Goal: Transaction & Acquisition: Purchase product/service

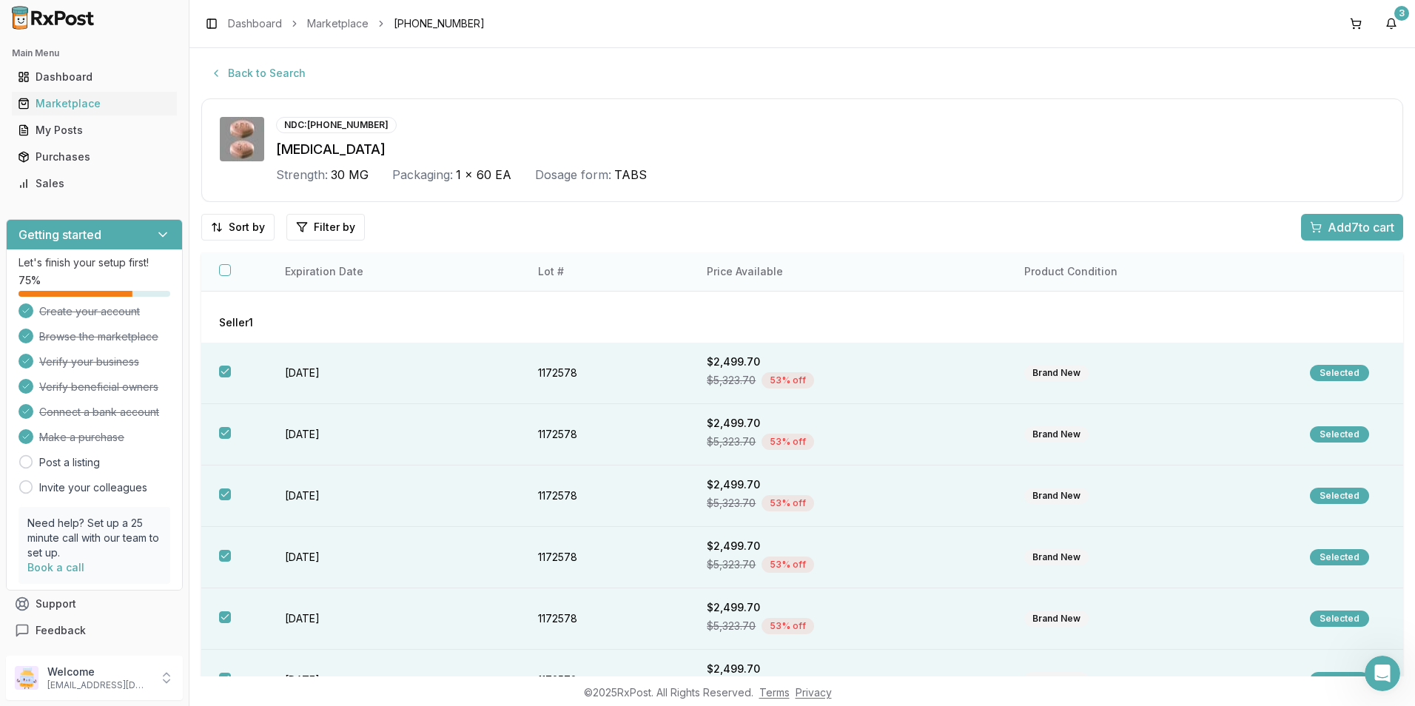
scroll to position [74, 0]
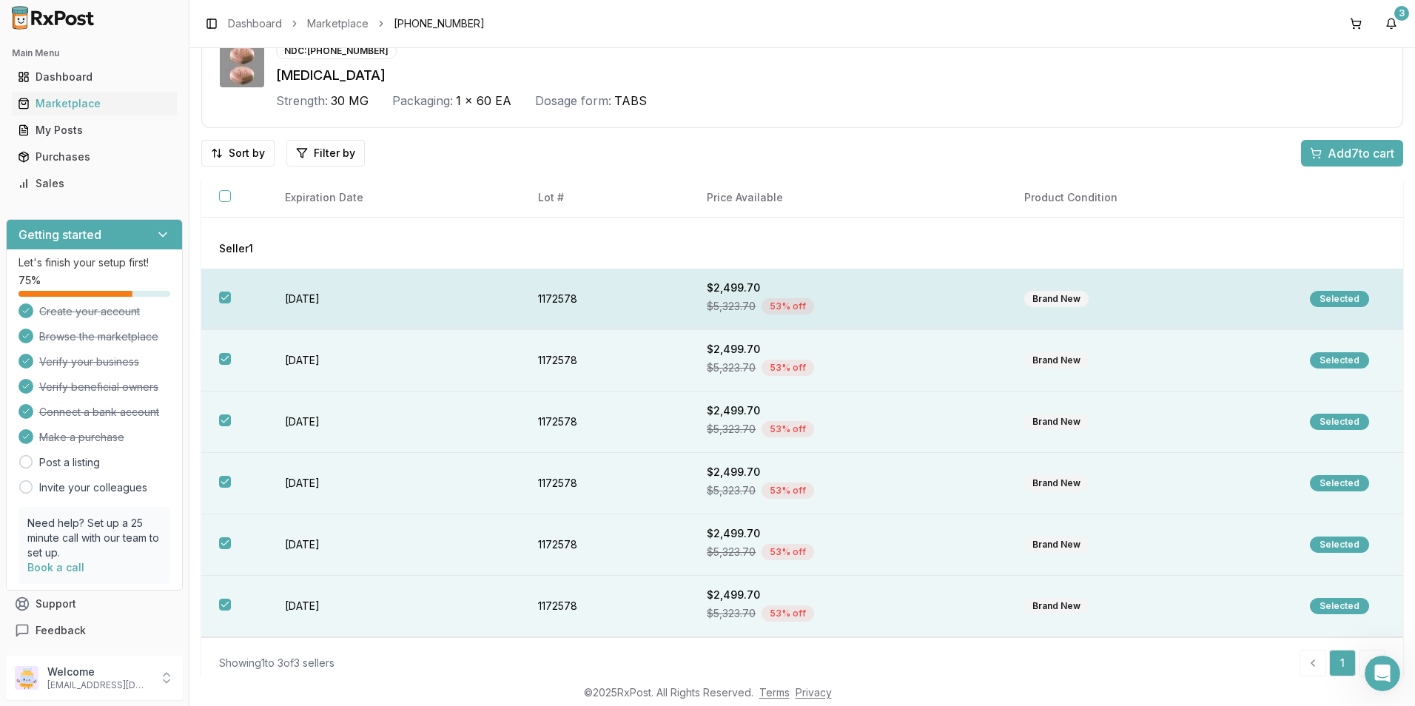
click at [1333, 297] on div "Selected" at bounding box center [1339, 299] width 59 height 16
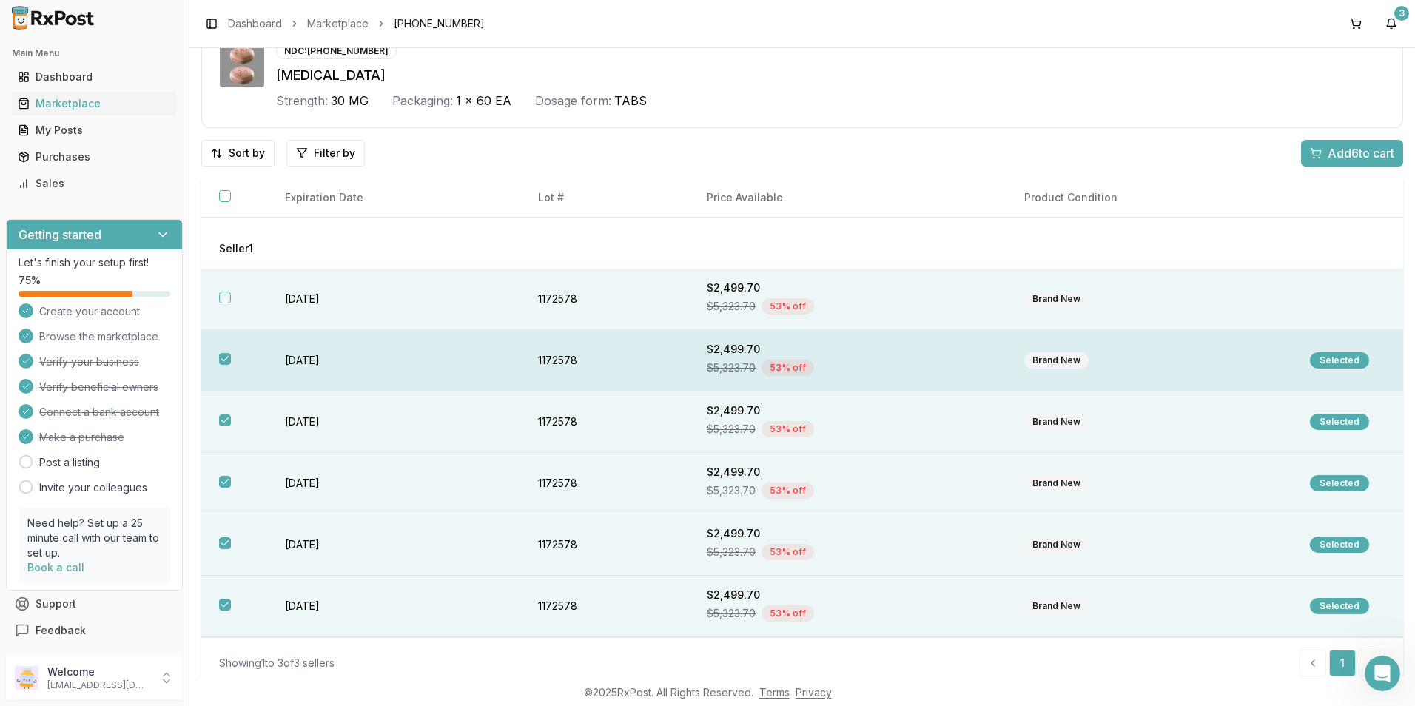
click at [218, 361] on th at bounding box center [234, 360] width 66 height 61
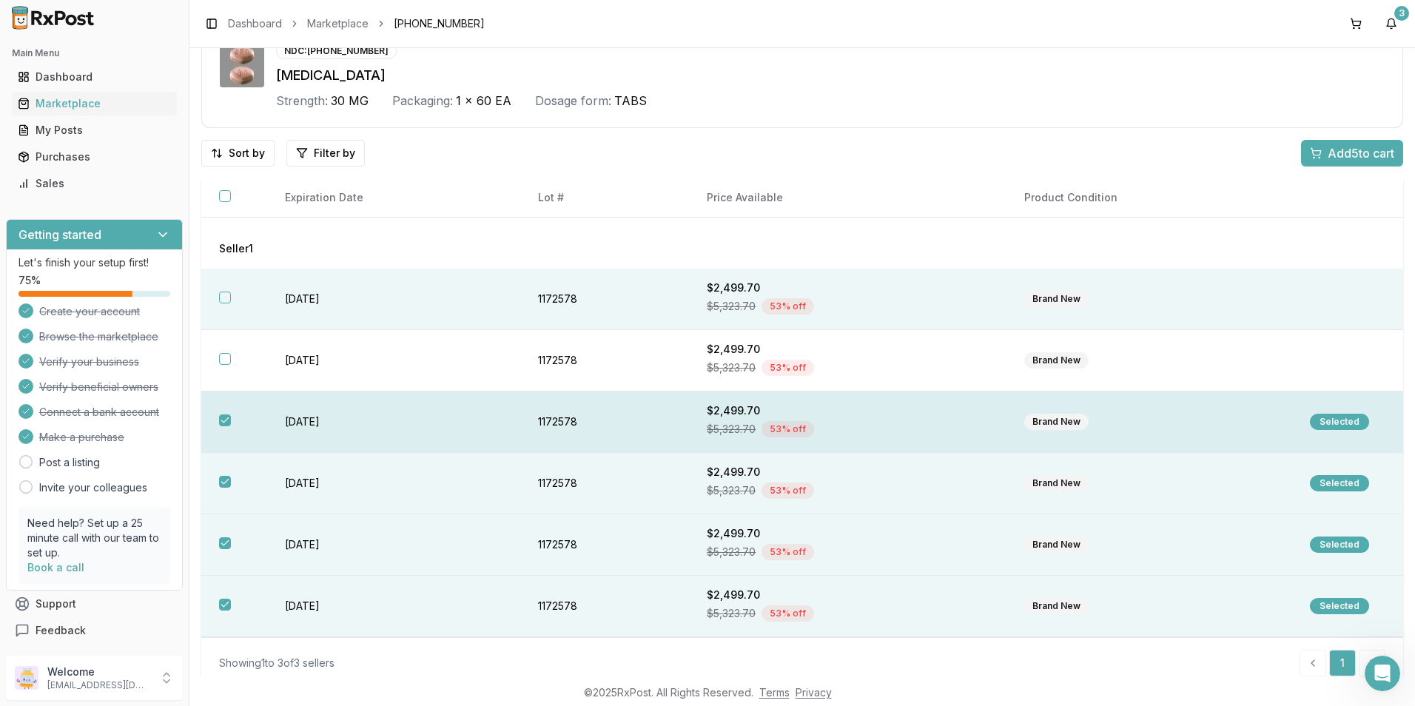
click at [222, 419] on button "button" at bounding box center [225, 421] width 12 height 12
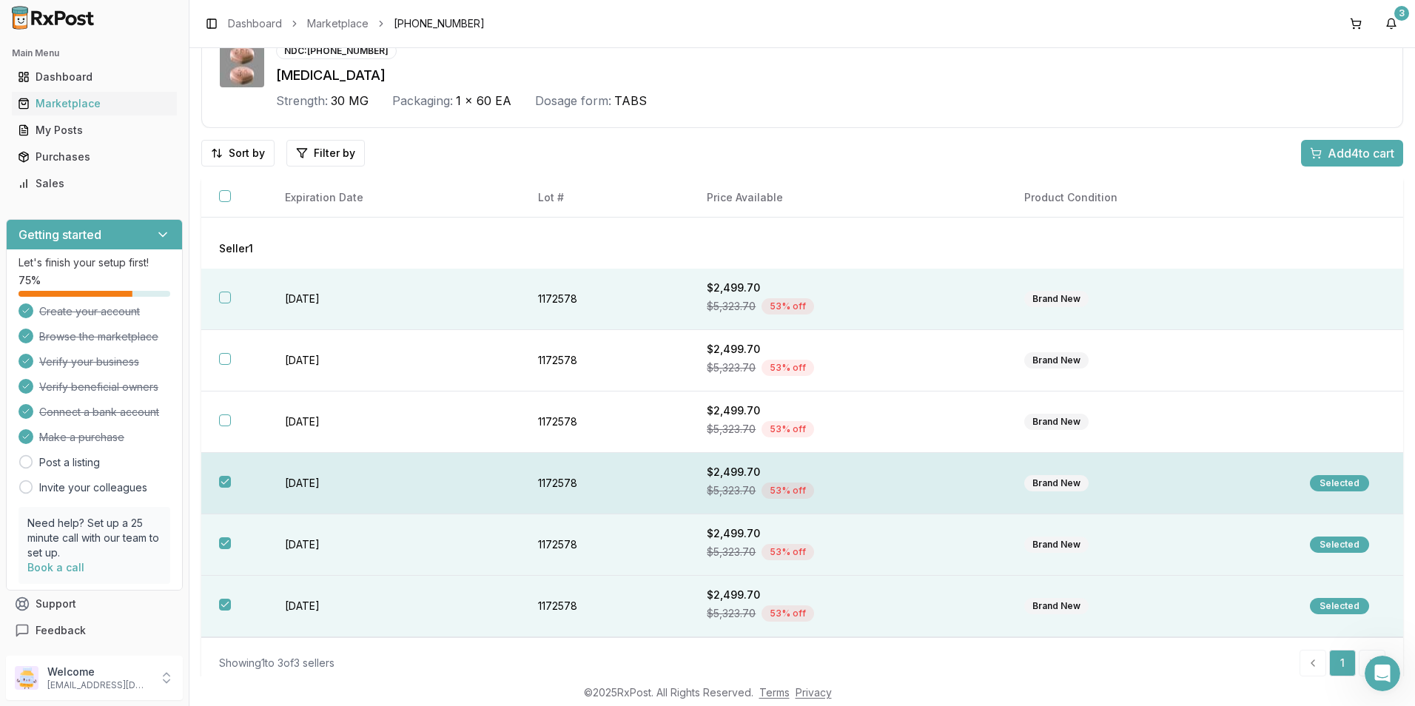
click at [230, 492] on th at bounding box center [234, 483] width 66 height 61
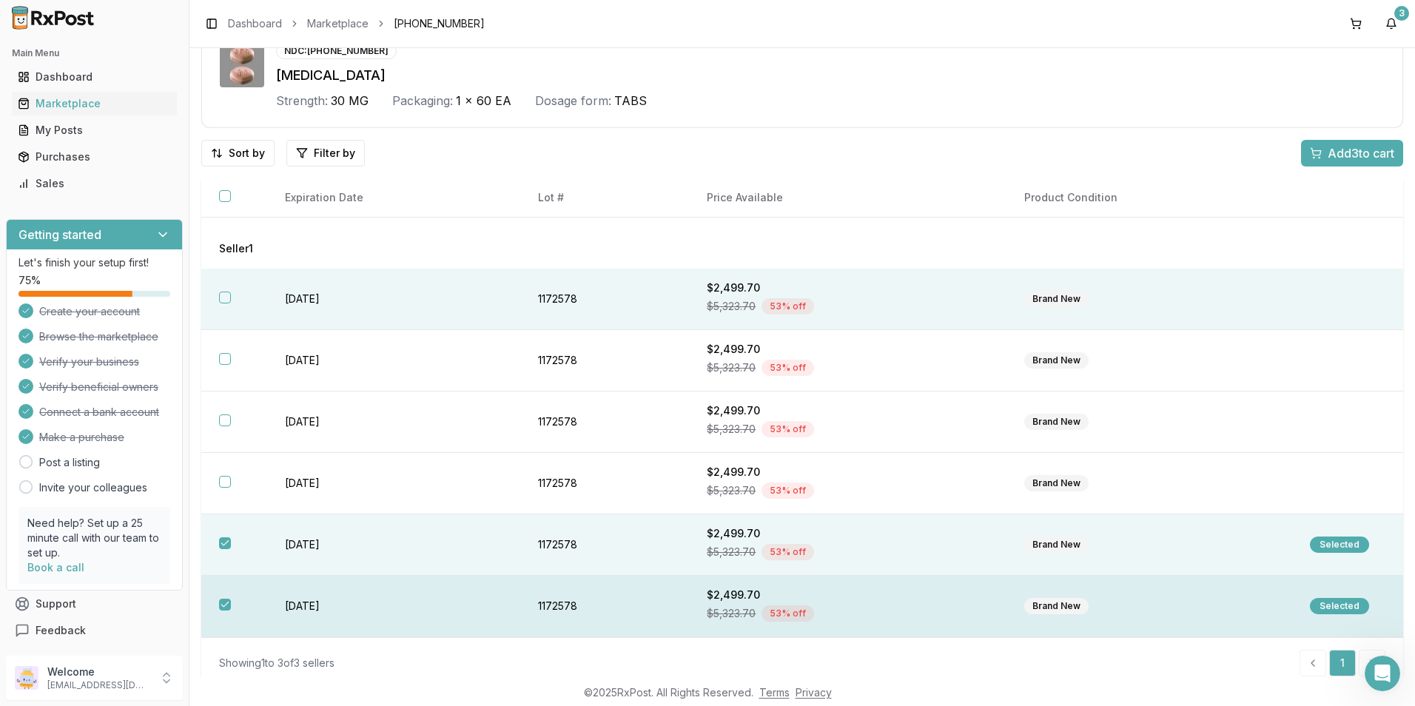
drag, startPoint x: 220, startPoint y: 550, endPoint x: 226, endPoint y: 583, distance: 33.1
click at [219, 550] on th at bounding box center [234, 545] width 66 height 61
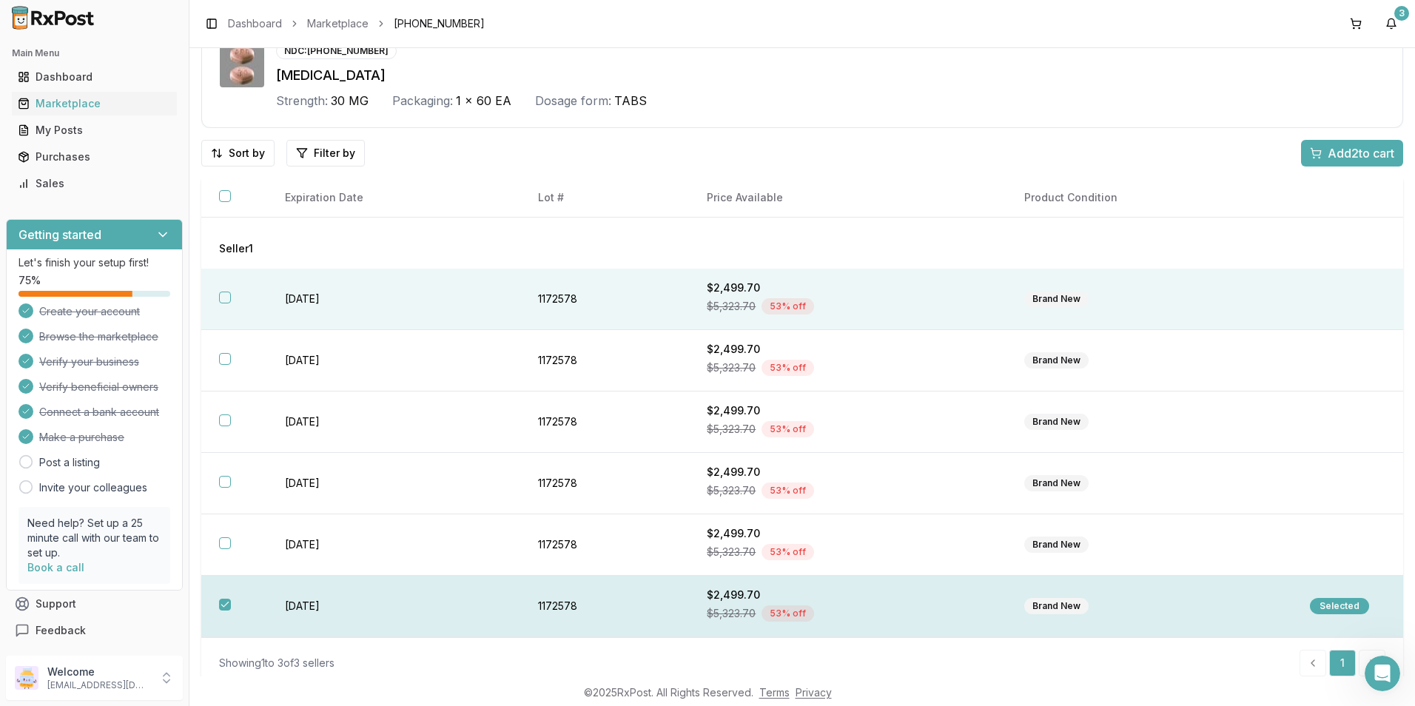
drag, startPoint x: 227, startPoint y: 601, endPoint x: 304, endPoint y: 594, distance: 76.6
click at [227, 601] on button "button" at bounding box center [225, 605] width 12 height 12
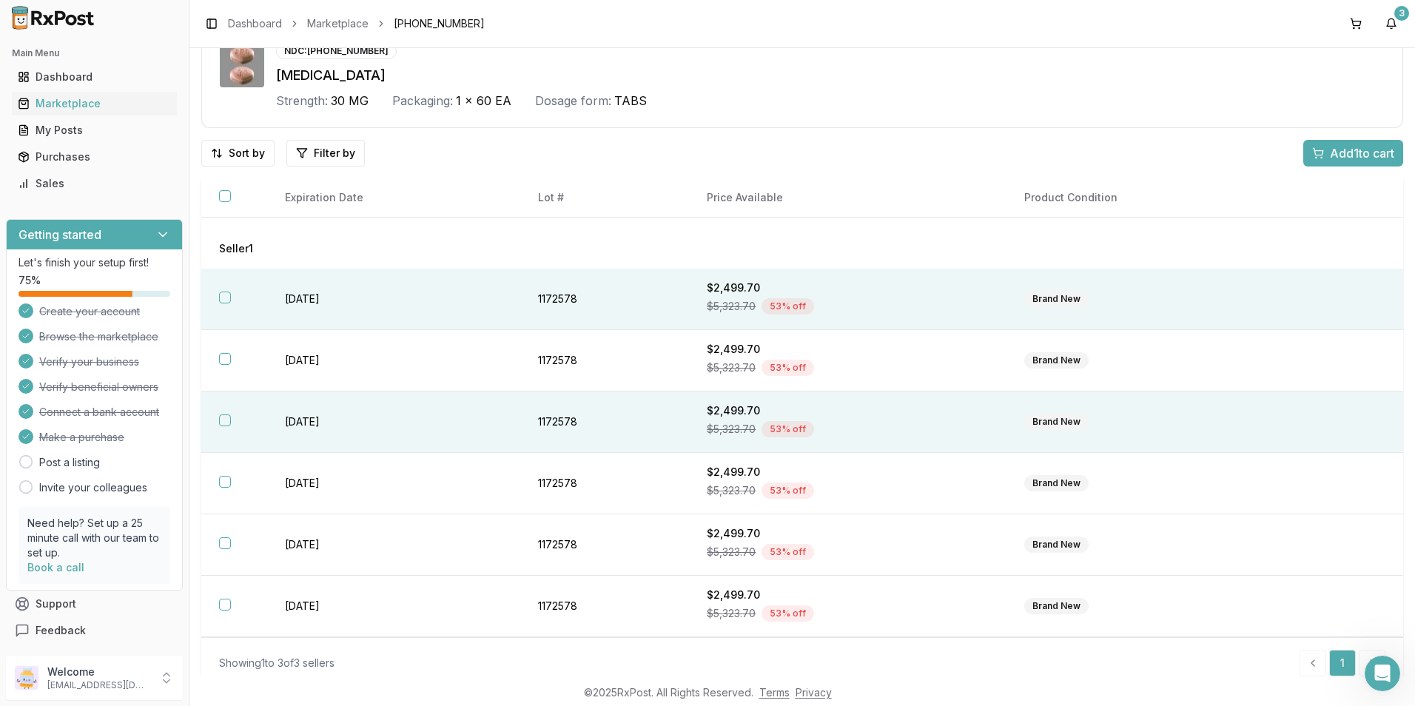
scroll to position [148, 0]
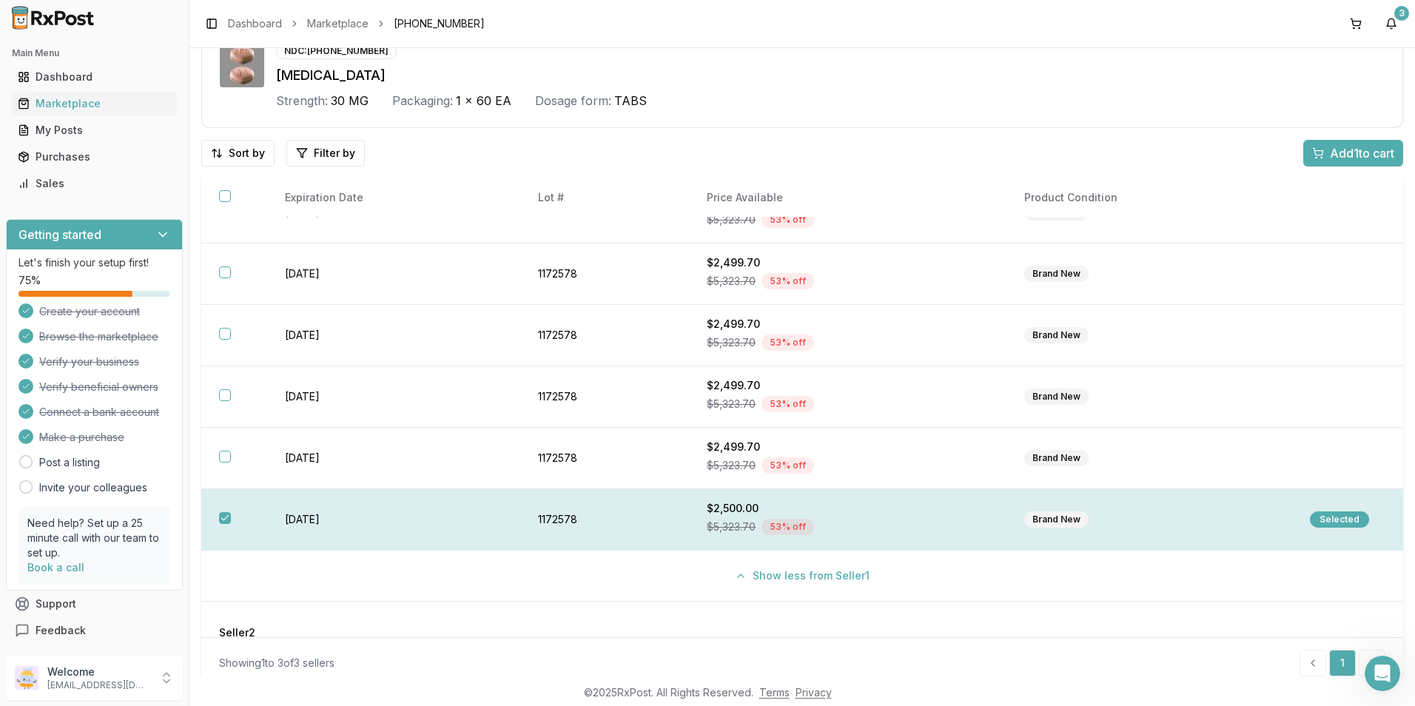
click at [250, 513] on th at bounding box center [234, 519] width 66 height 61
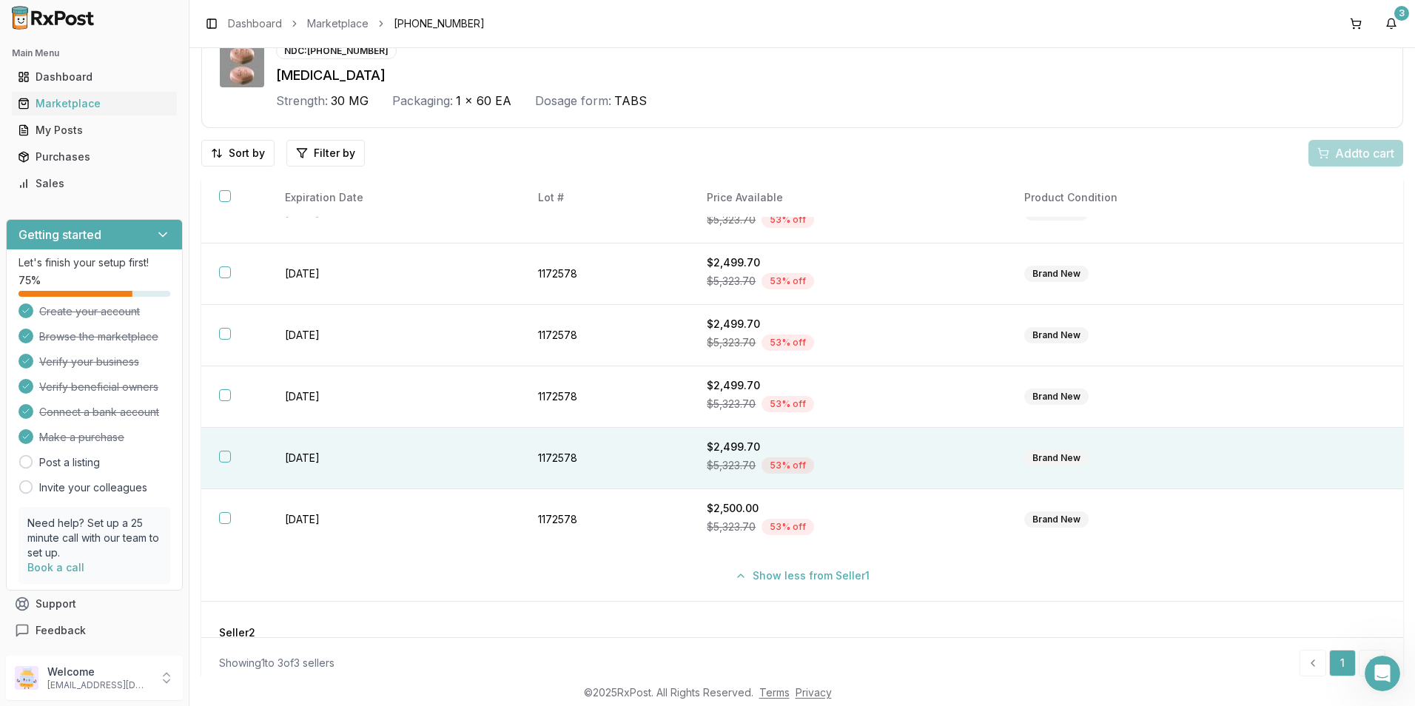
scroll to position [0, 0]
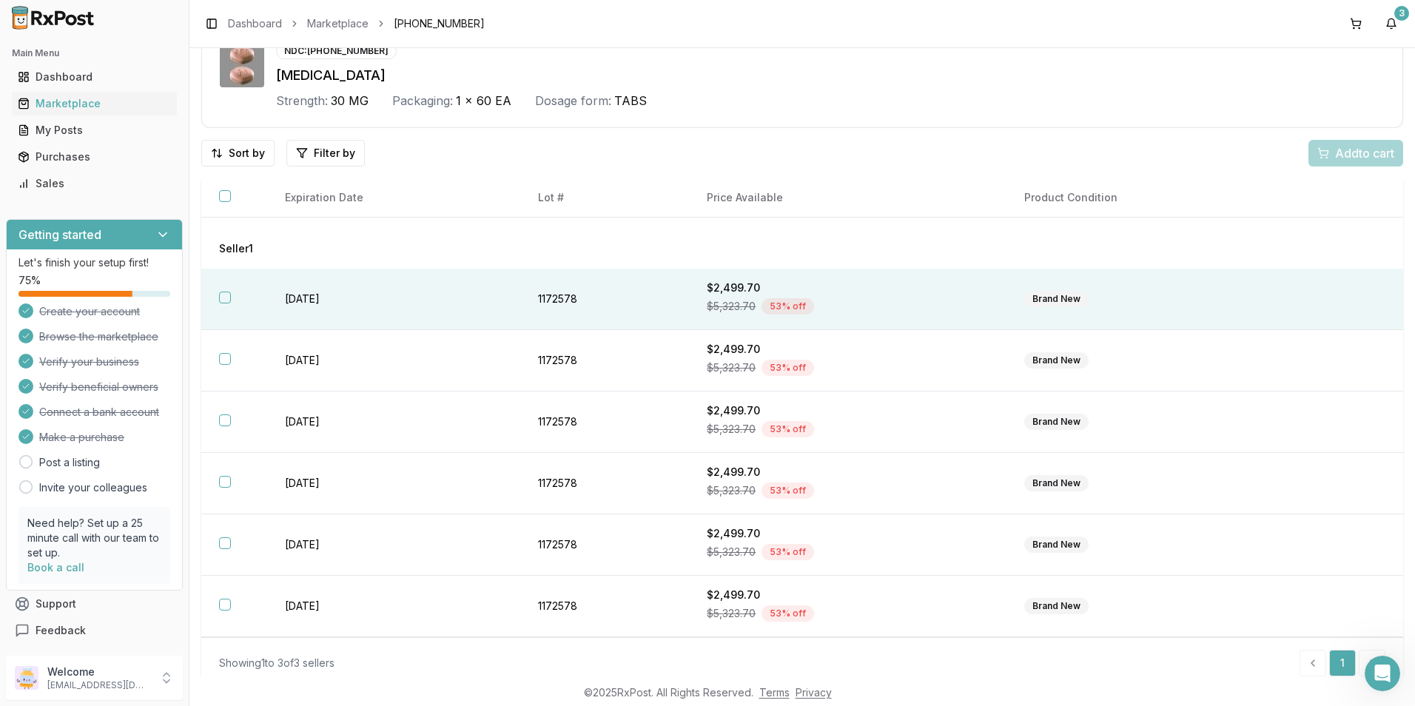
click at [230, 294] on button "button" at bounding box center [225, 298] width 12 height 12
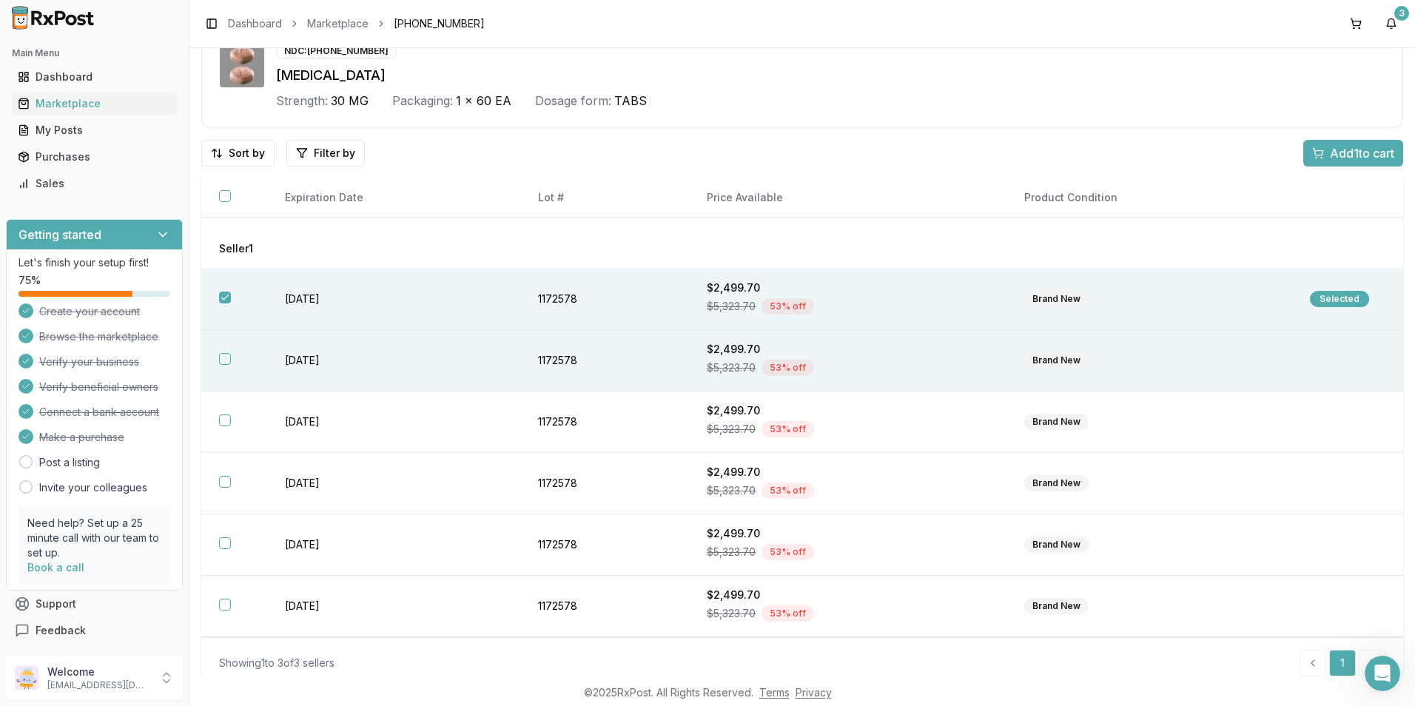
click at [225, 357] on button "button" at bounding box center [225, 359] width 12 height 12
click at [1354, 152] on span "Add 2 to cart" at bounding box center [1361, 153] width 67 height 18
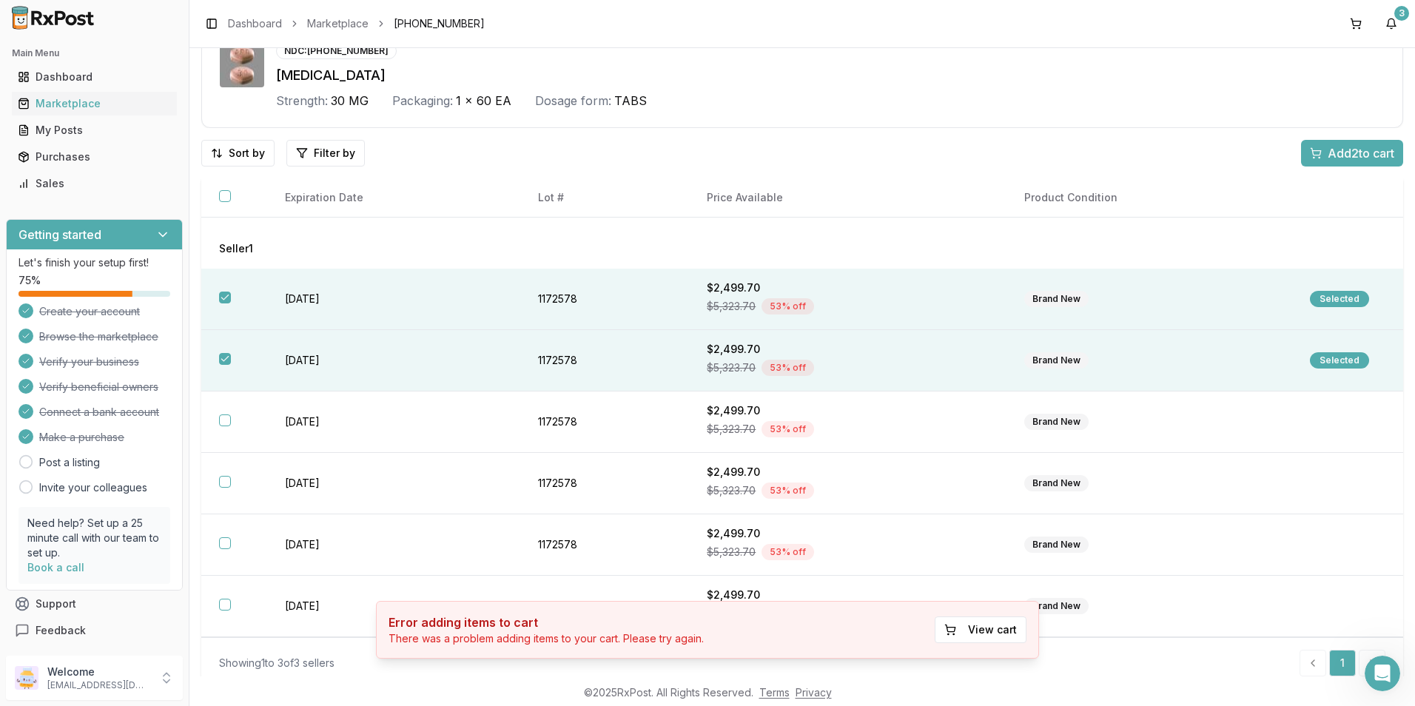
click at [1330, 147] on span "Add 2 to cart" at bounding box center [1361, 153] width 67 height 18
click at [1361, 24] on button at bounding box center [1356, 24] width 24 height 24
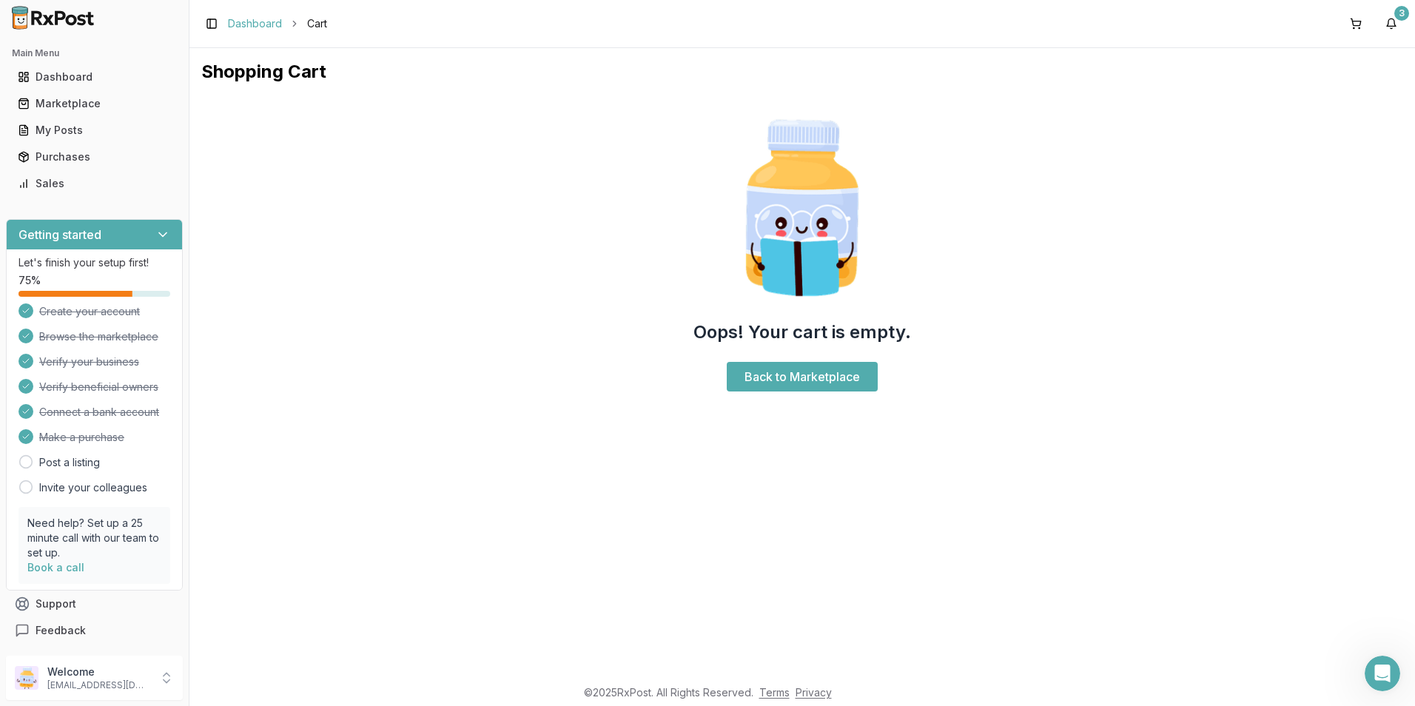
click at [268, 20] on link "Dashboard" at bounding box center [255, 23] width 54 height 15
click at [263, 19] on link "Dashboard" at bounding box center [255, 23] width 54 height 15
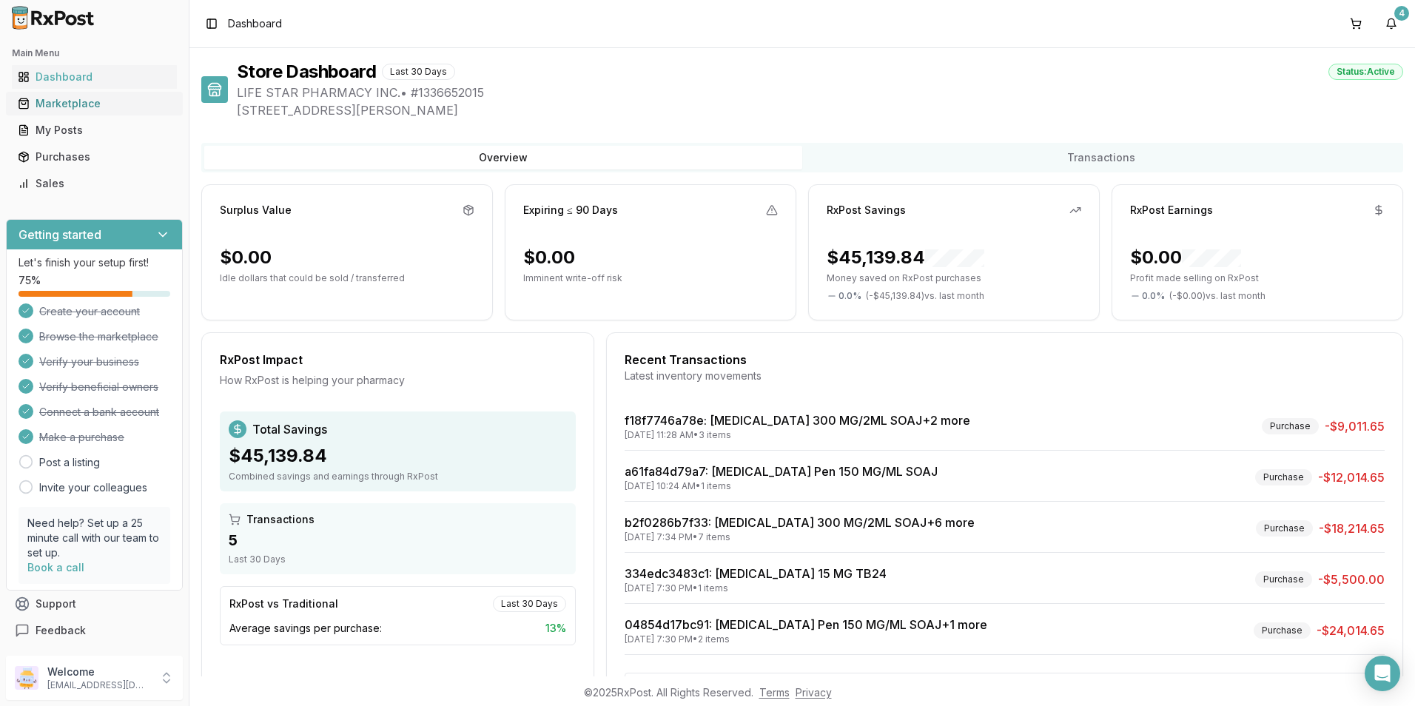
click at [64, 99] on div "Marketplace" at bounding box center [94, 103] width 153 height 15
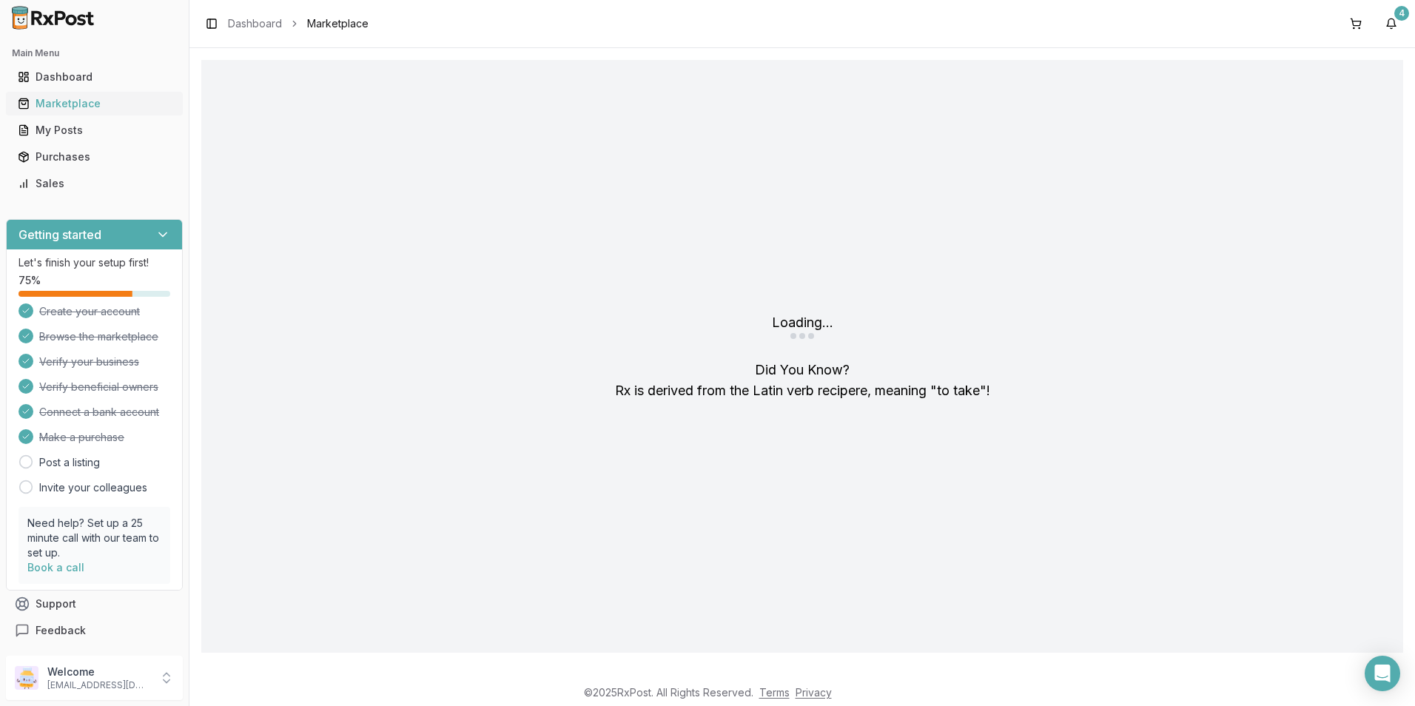
click at [64, 100] on div "Marketplace" at bounding box center [94, 103] width 153 height 15
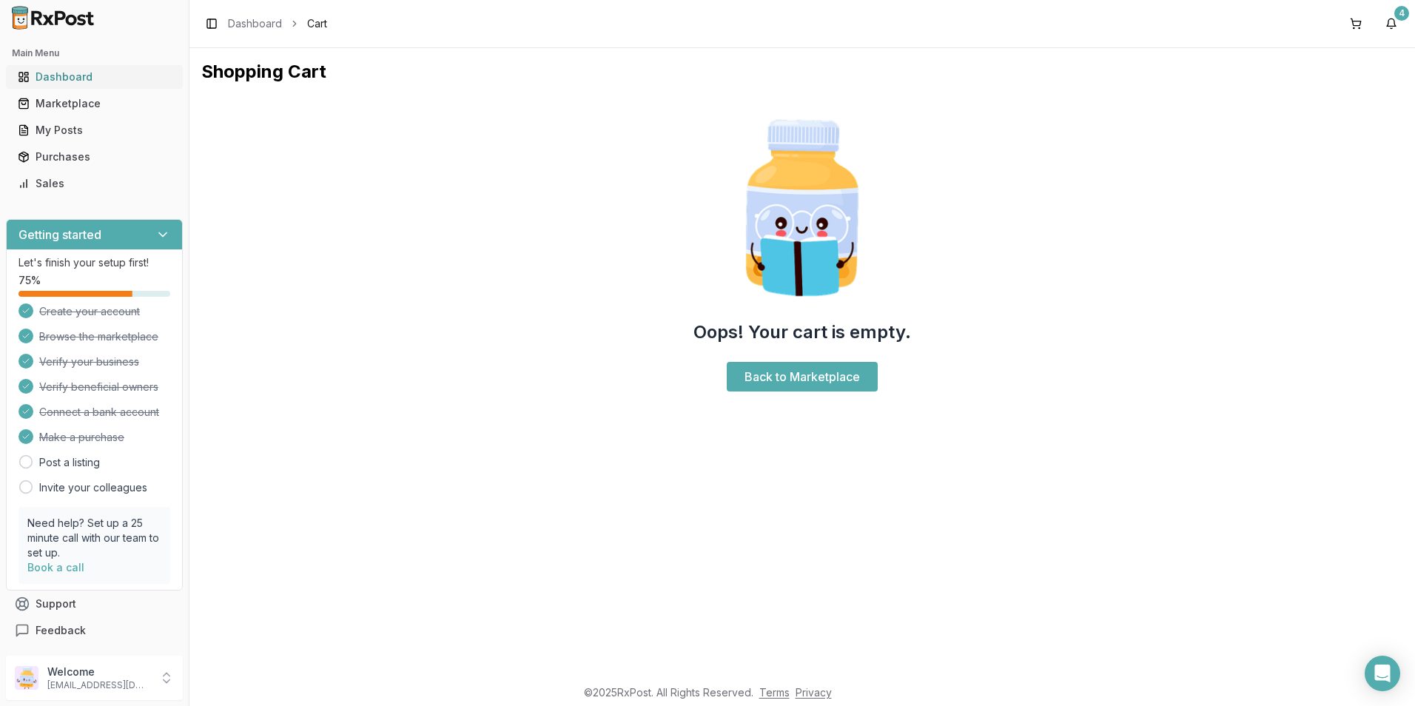
click at [61, 76] on div "Dashboard" at bounding box center [94, 77] width 153 height 15
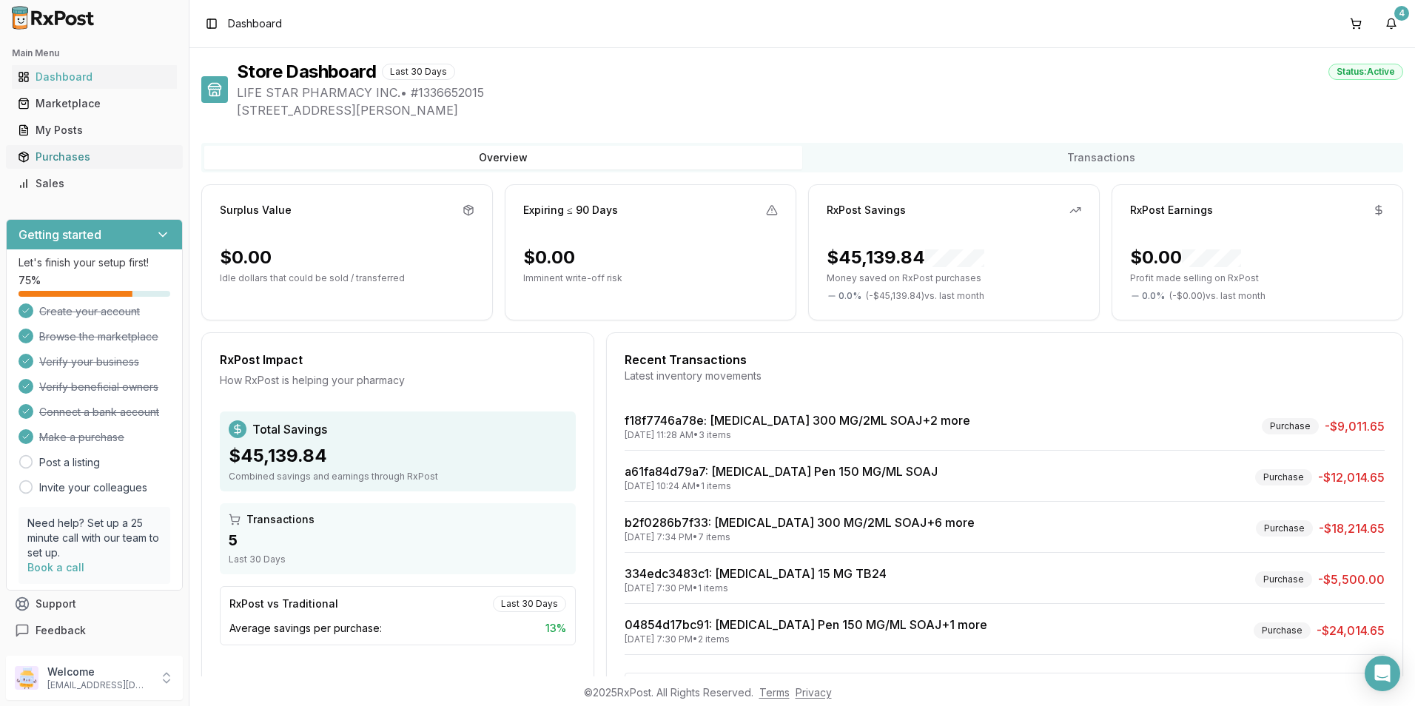
click at [64, 150] on div "Purchases" at bounding box center [94, 157] width 153 height 15
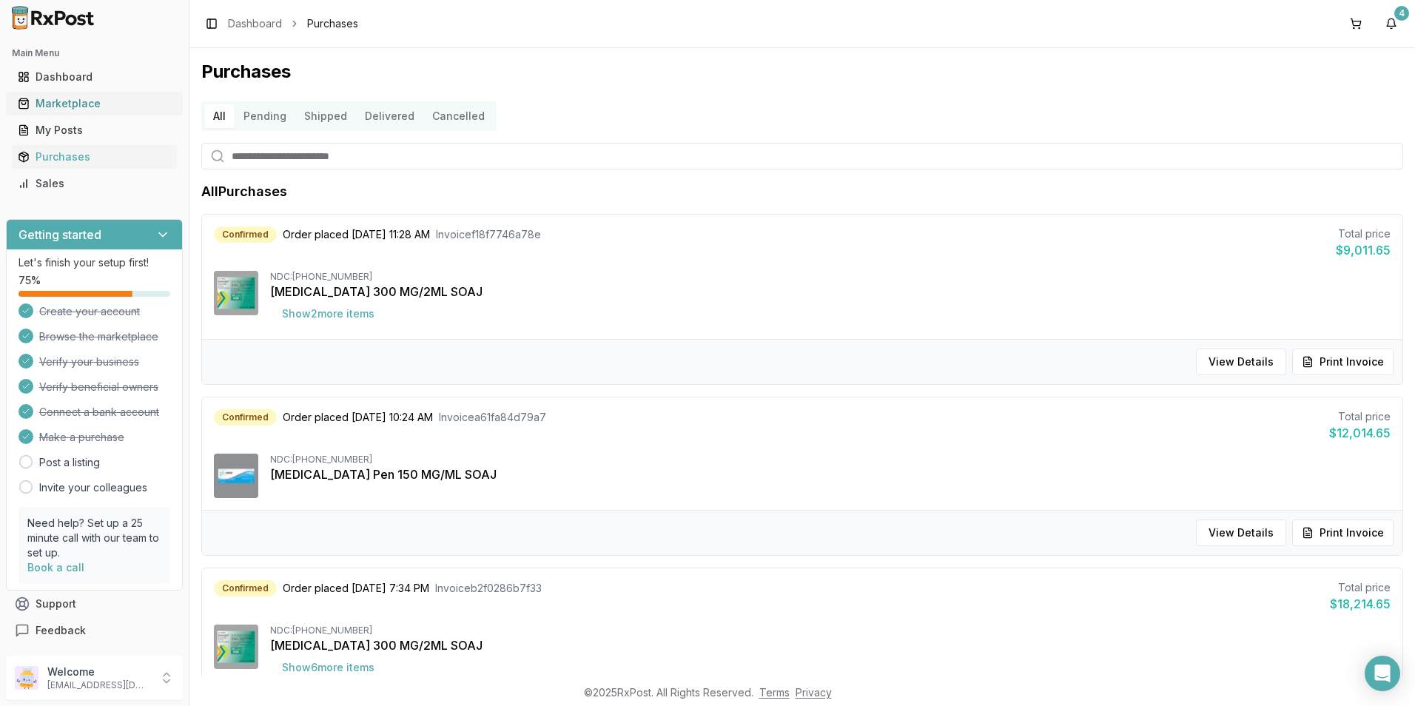
click at [72, 102] on div "Marketplace" at bounding box center [94, 103] width 153 height 15
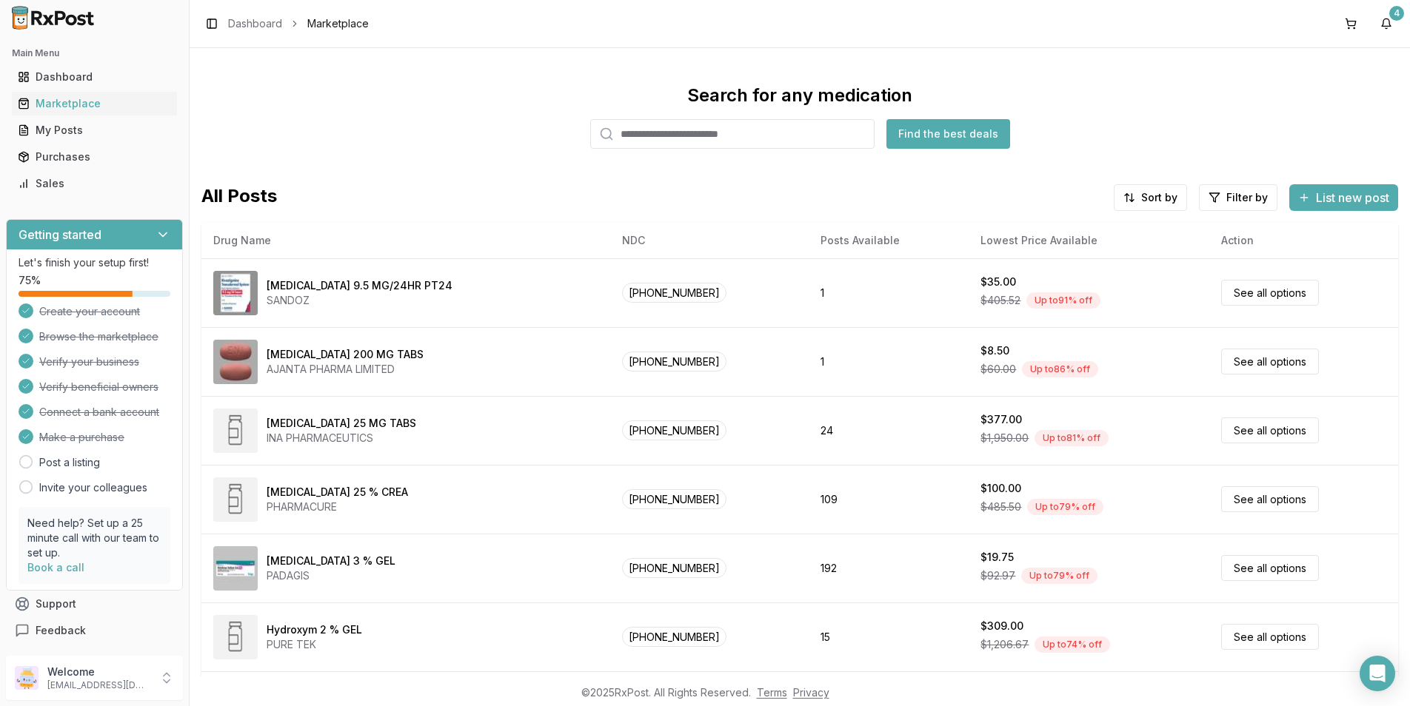
click at [726, 130] on input "search" at bounding box center [732, 134] width 284 height 30
type input "******"
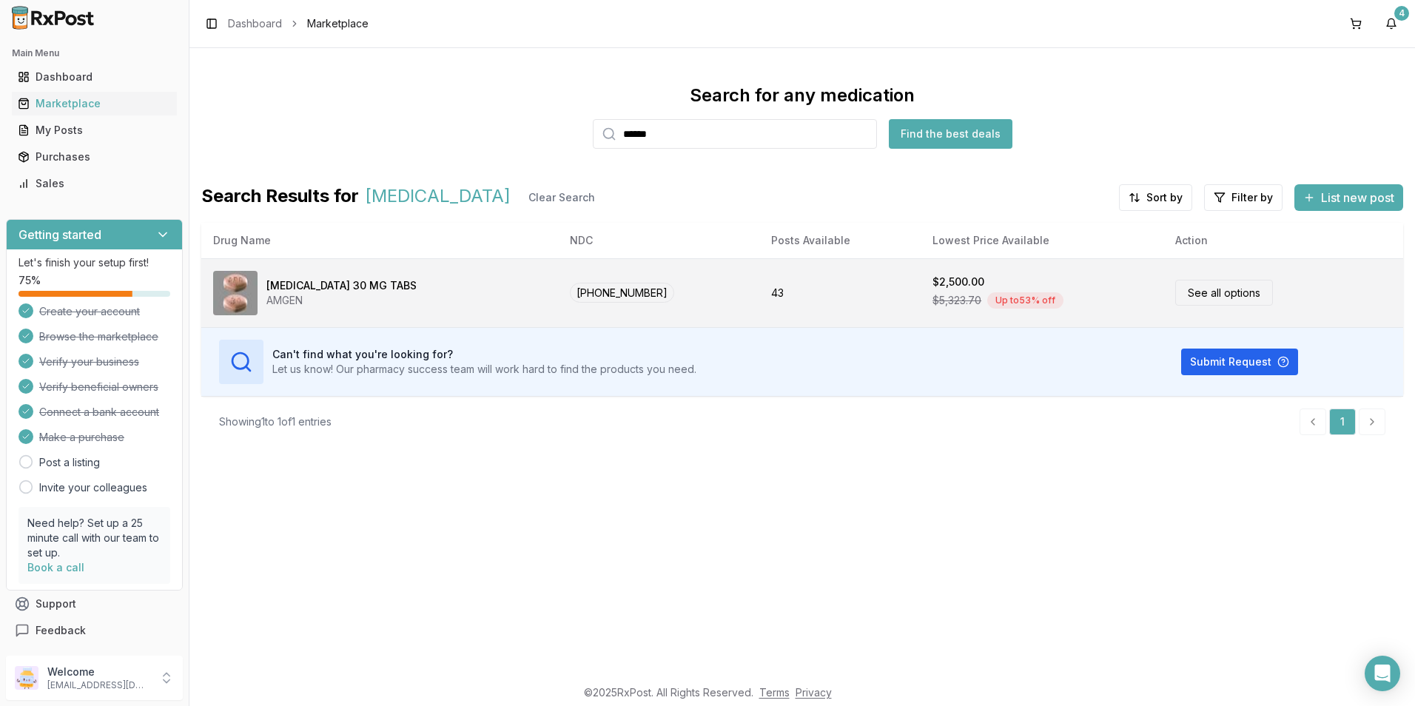
click at [264, 289] on div "Otezla 30 MG TABS AMGEN" at bounding box center [379, 293] width 333 height 44
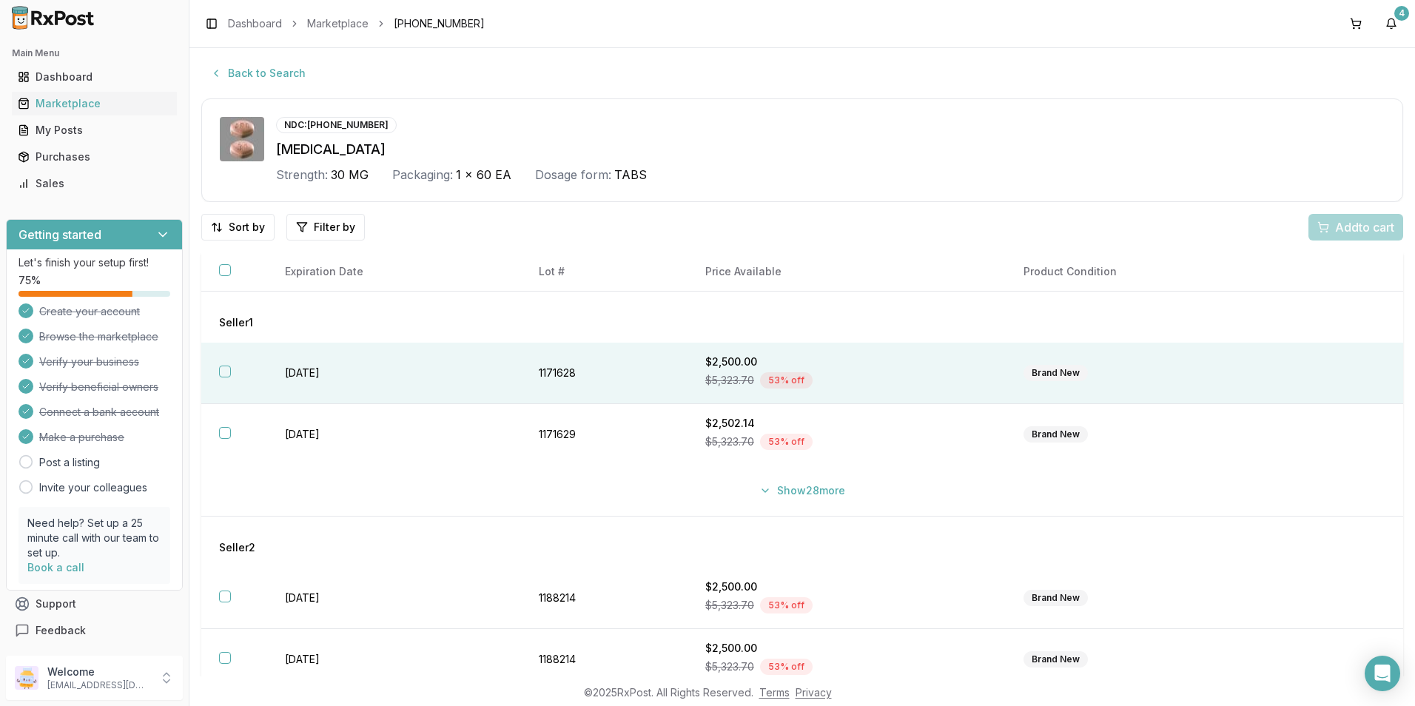
click at [221, 372] on button "button" at bounding box center [225, 372] width 12 height 12
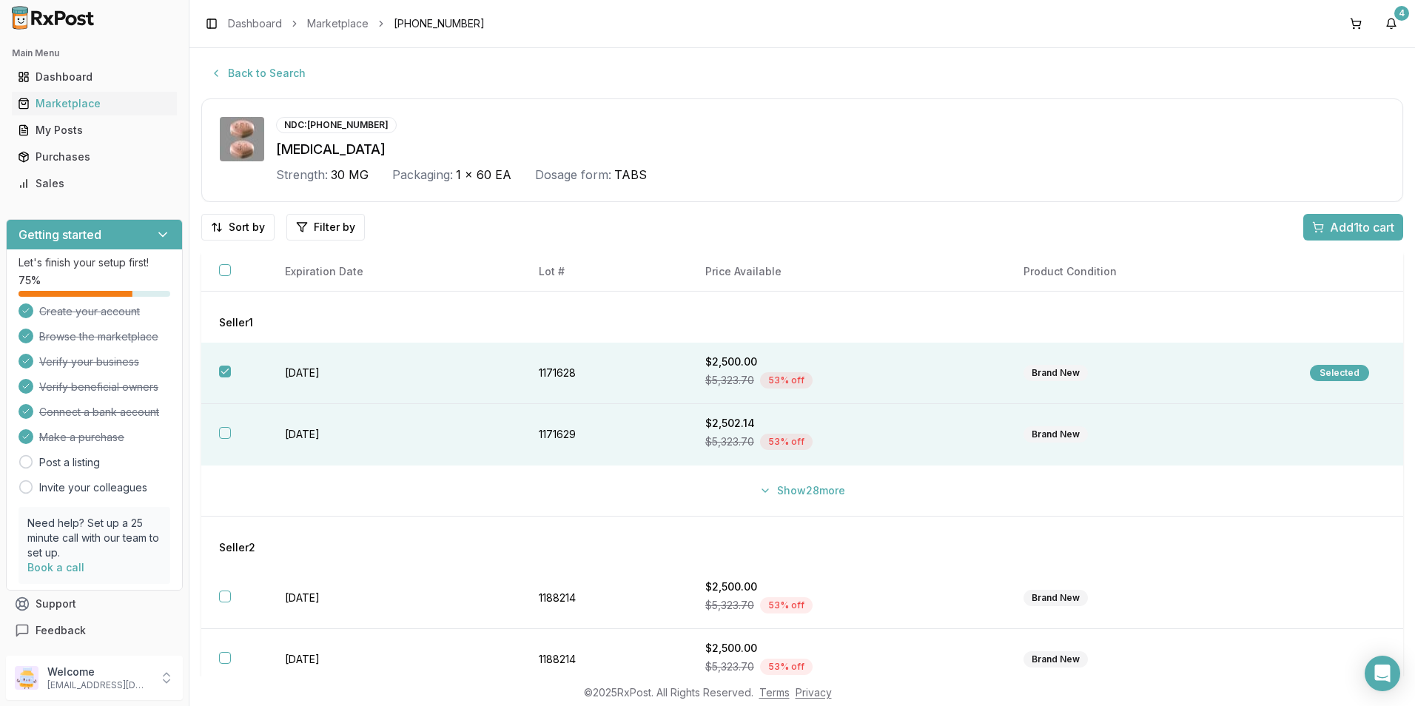
click at [223, 434] on button "button" at bounding box center [225, 433] width 12 height 12
click at [1331, 227] on span "Add 2 to cart" at bounding box center [1361, 227] width 67 height 18
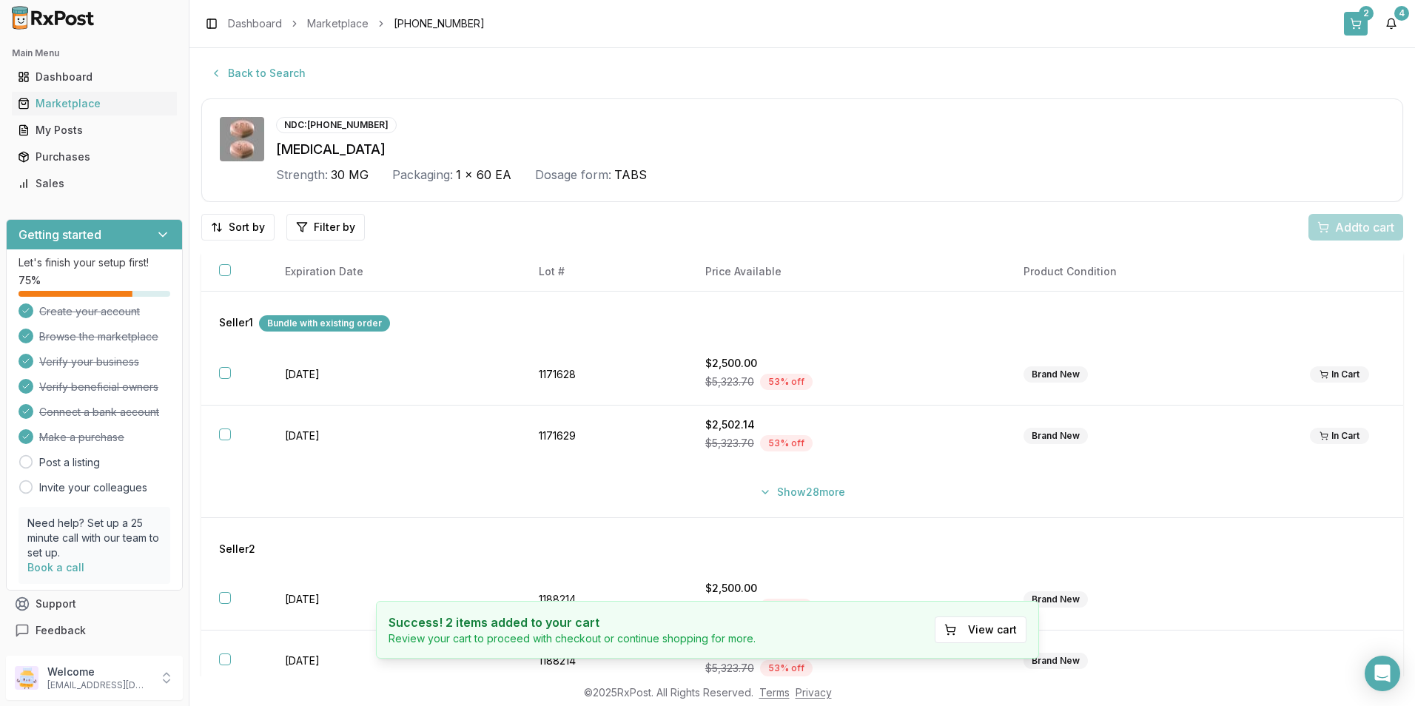
click at [1360, 22] on button "2" at bounding box center [1356, 24] width 24 height 24
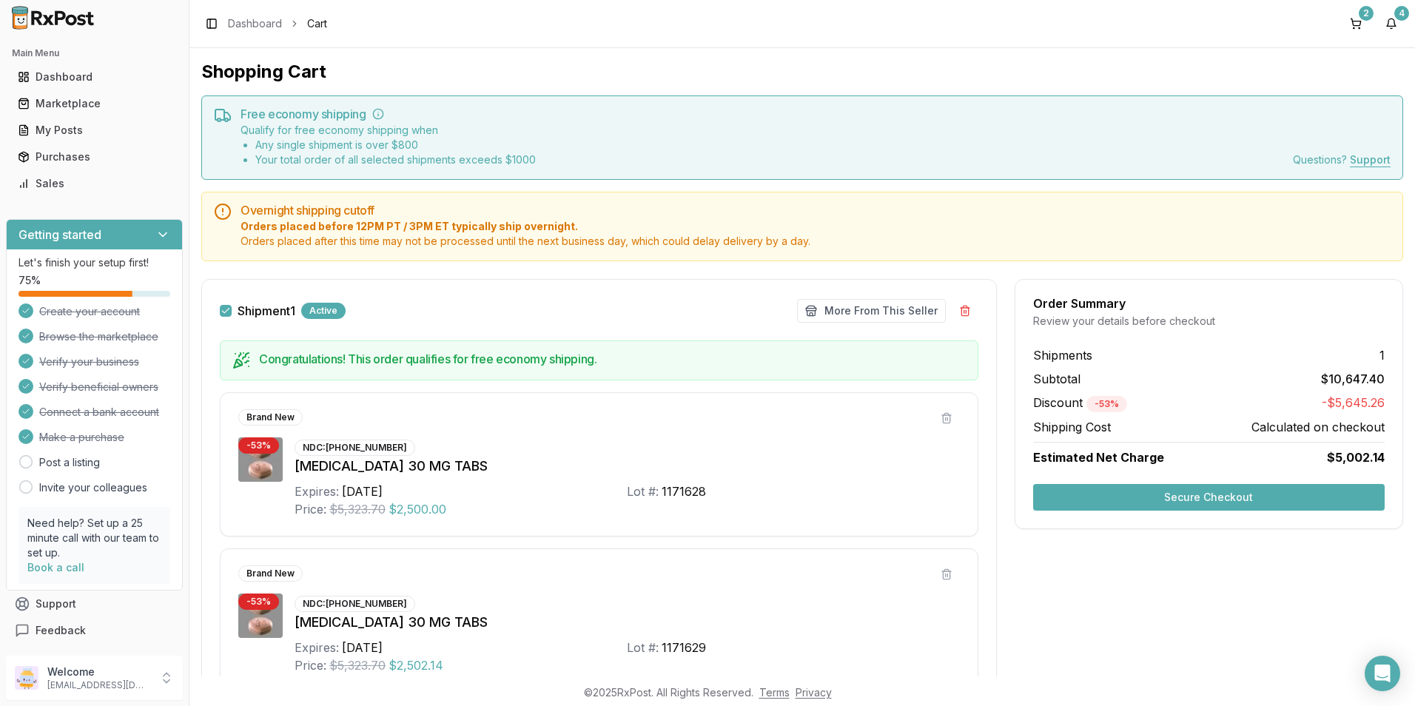
click at [1203, 496] on button "Secure Checkout" at bounding box center [1209, 497] width 352 height 27
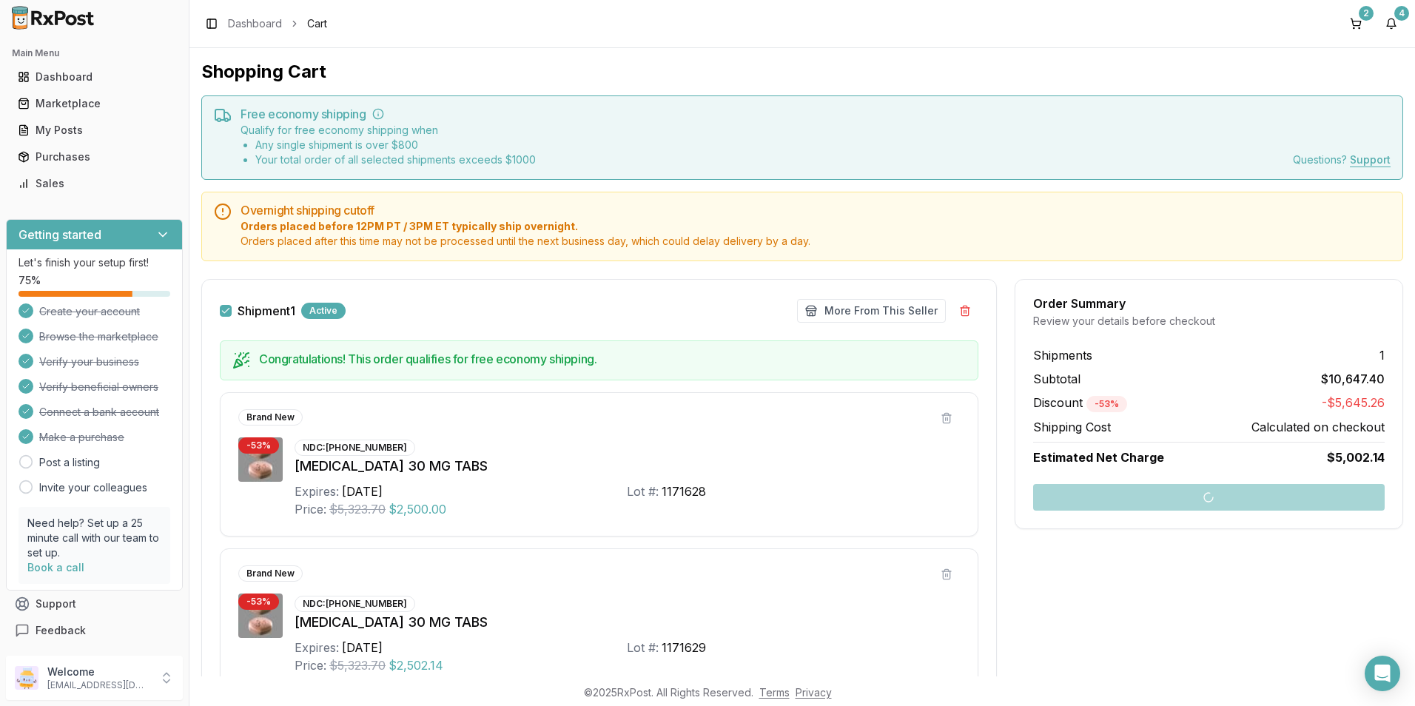
scroll to position [184, 0]
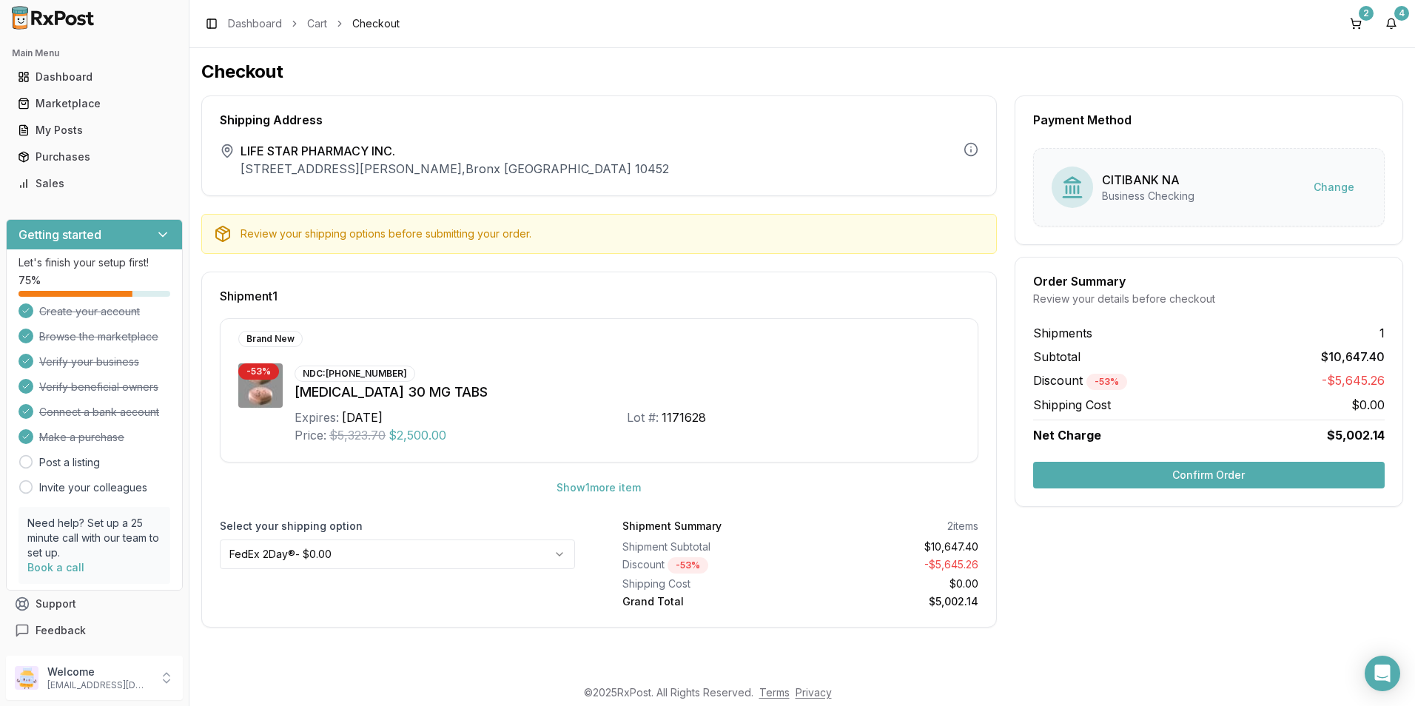
click at [1255, 476] on button "Confirm Order" at bounding box center [1209, 475] width 352 height 27
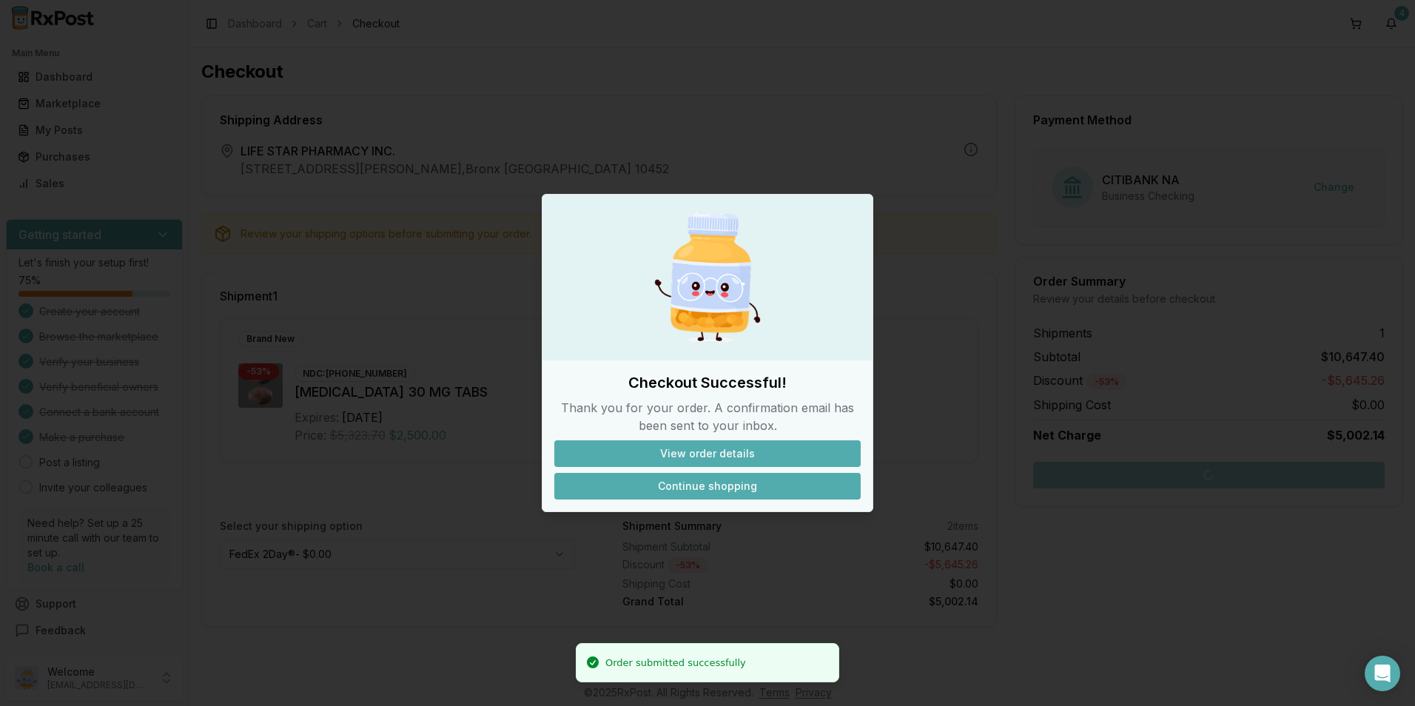
click at [700, 492] on button "Continue shopping" at bounding box center [707, 486] width 306 height 27
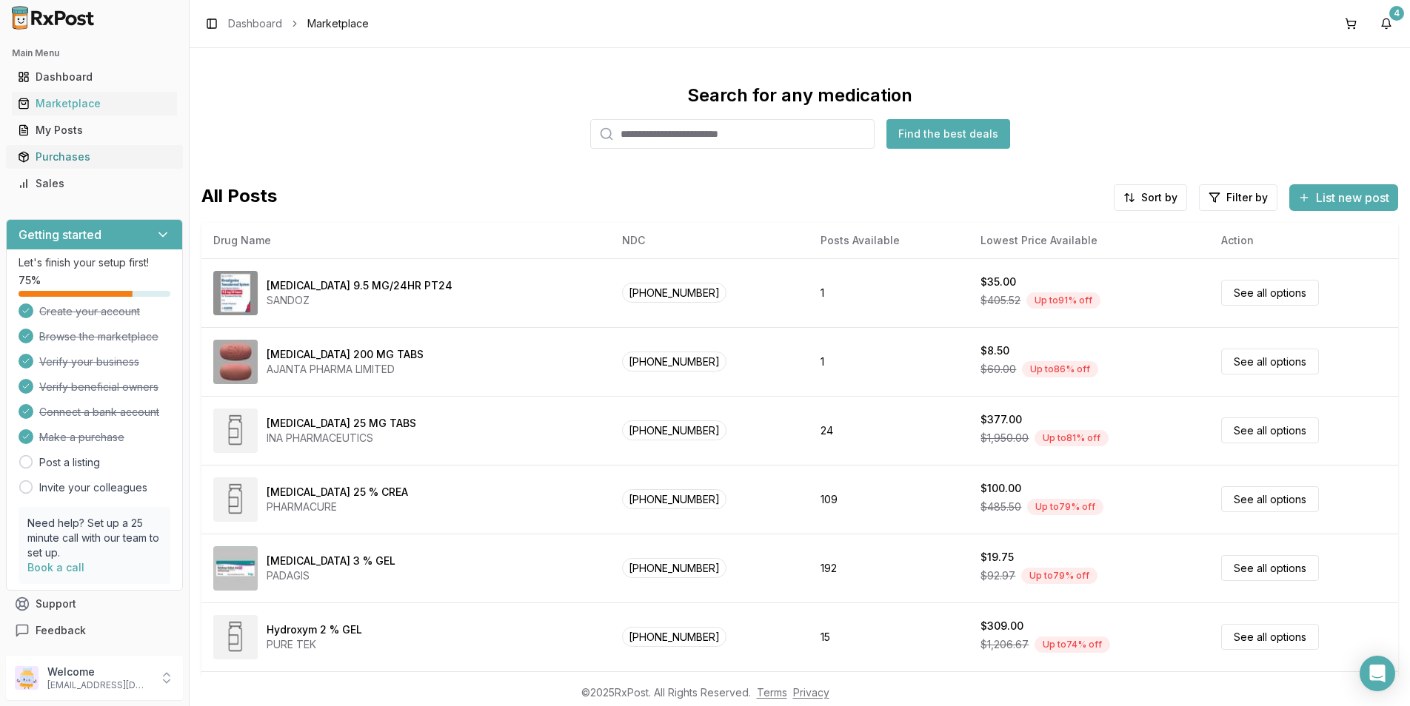
click at [53, 153] on div "Purchases" at bounding box center [94, 157] width 153 height 15
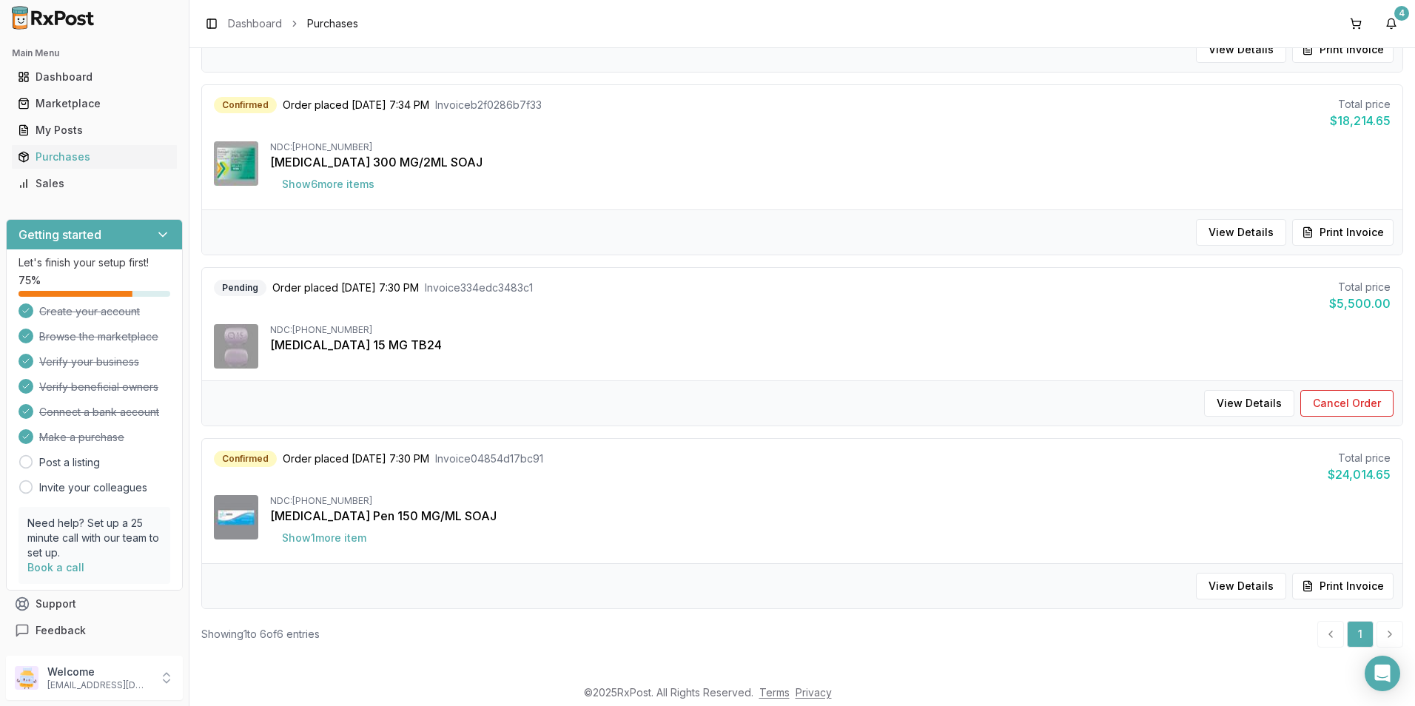
scroll to position [673, 0]
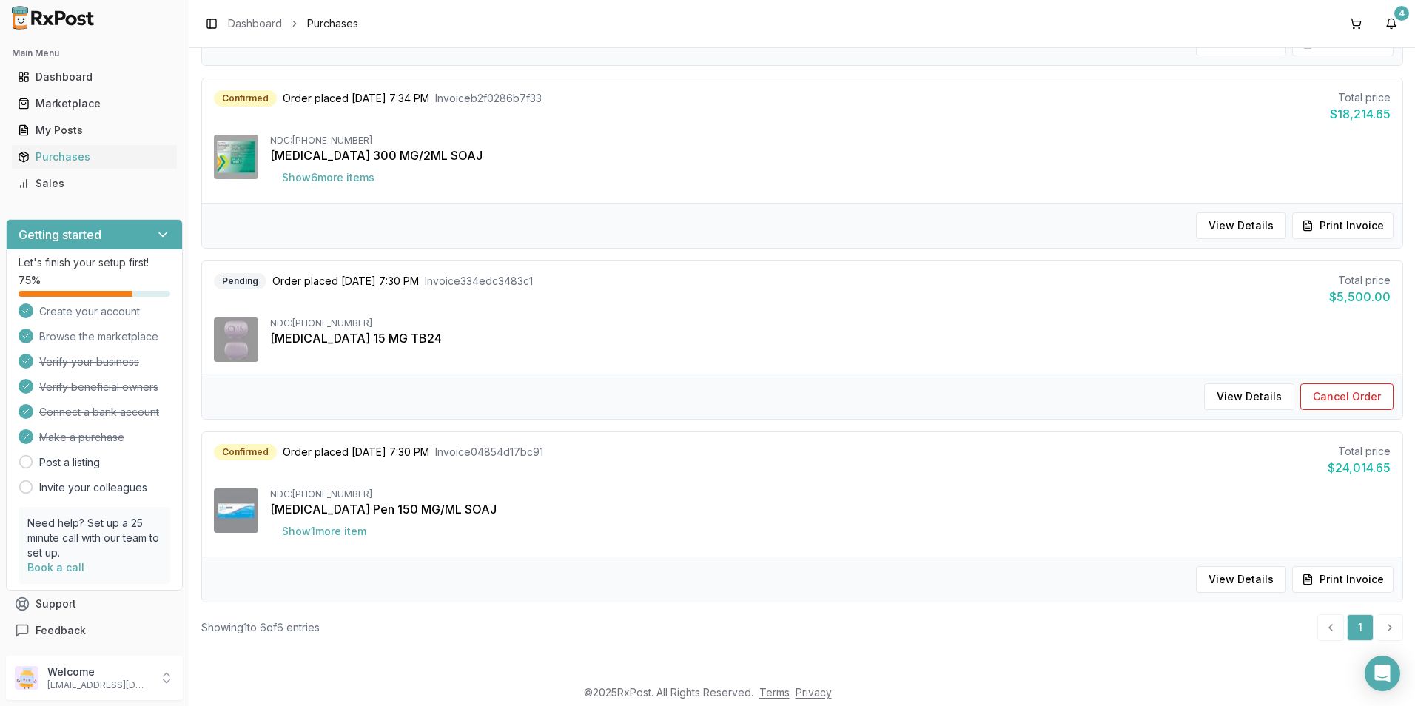
click at [1384, 627] on li "pagination" at bounding box center [1390, 627] width 27 height 27
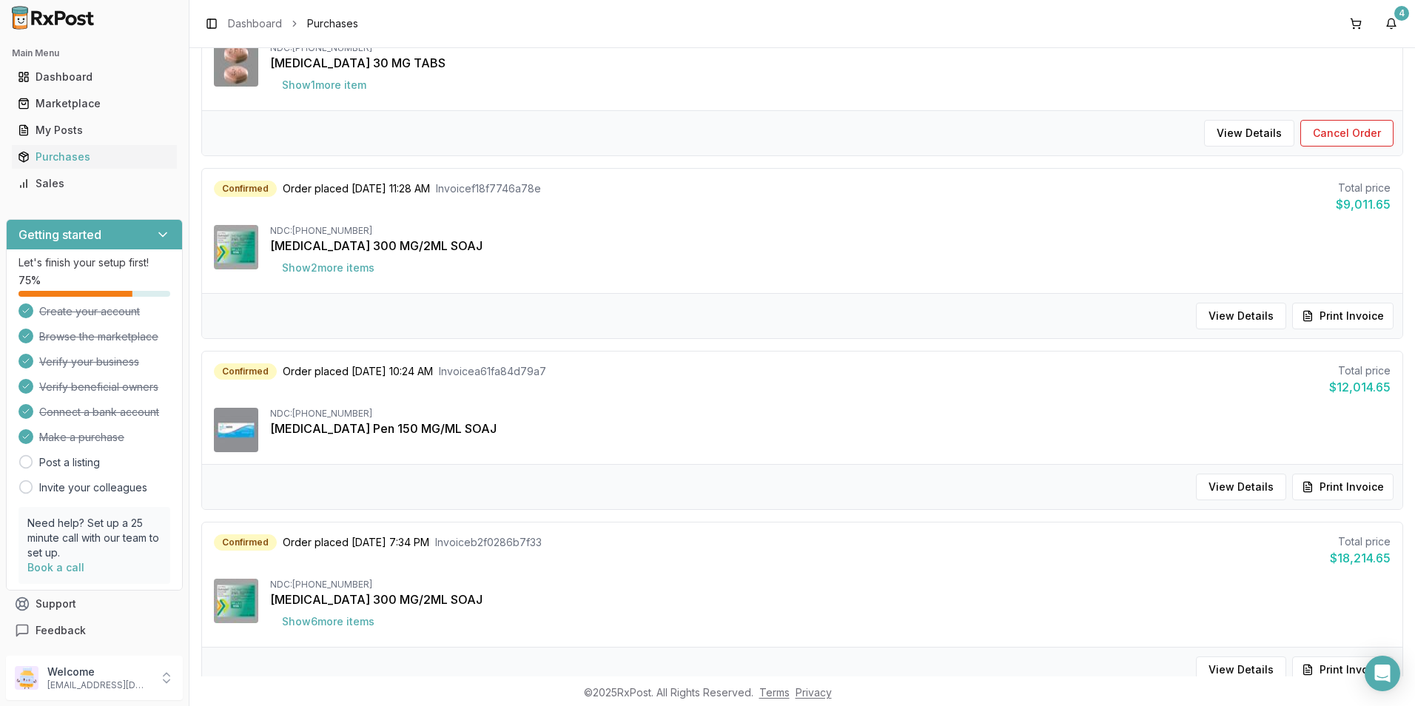
scroll to position [0, 0]
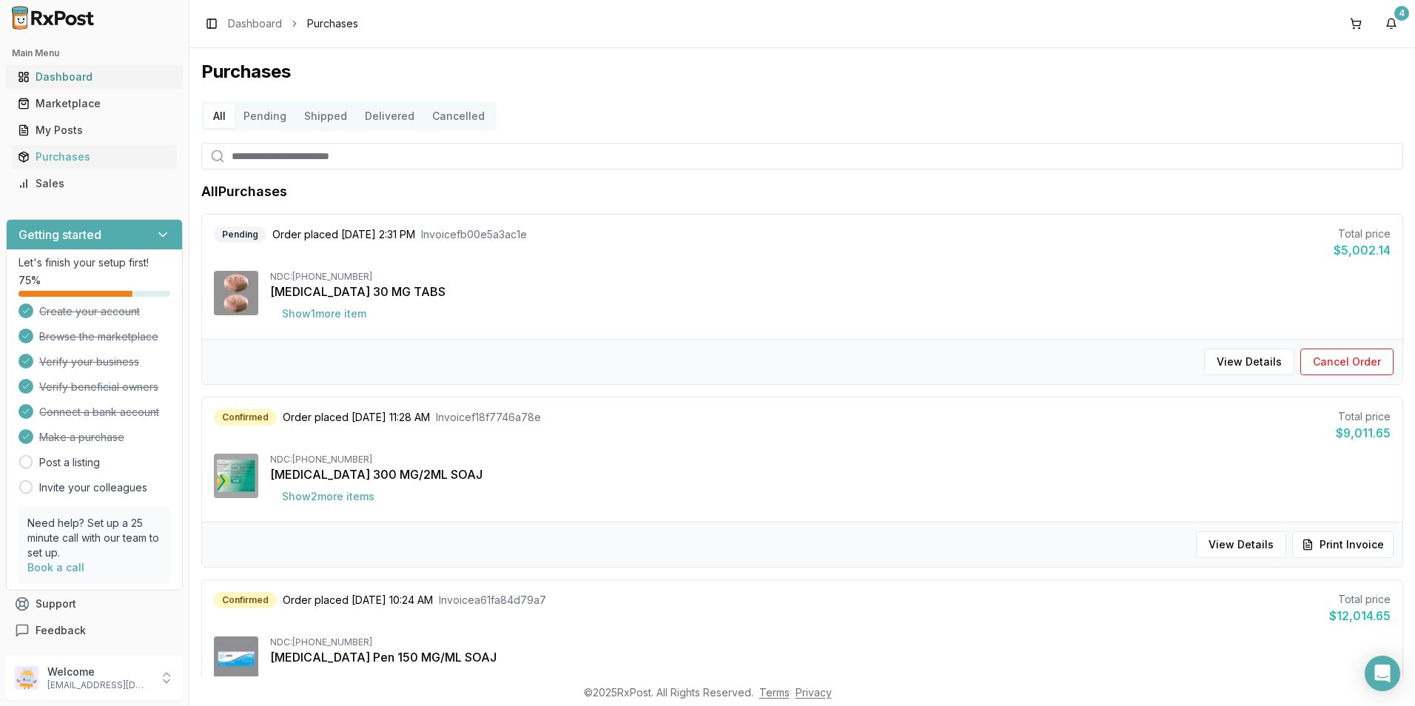
click at [43, 74] on div "Dashboard" at bounding box center [94, 77] width 153 height 15
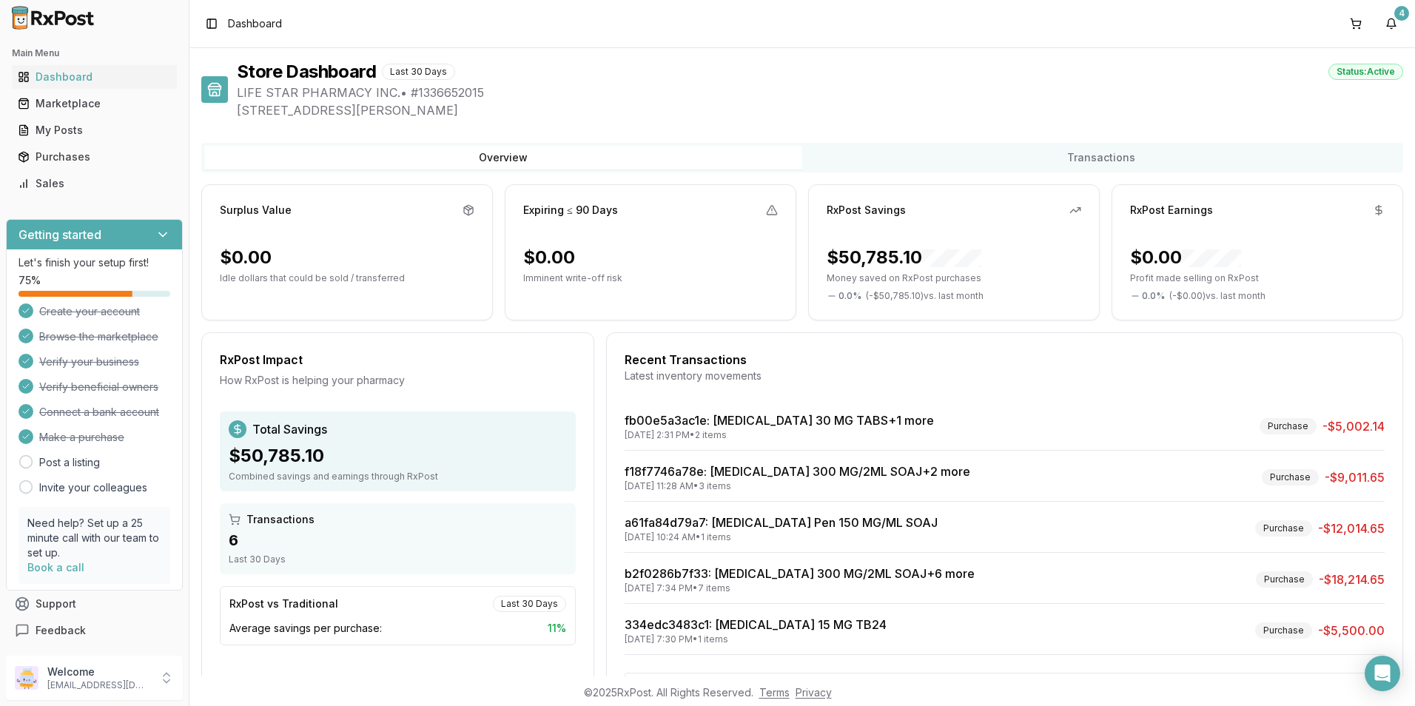
scroll to position [62, 0]
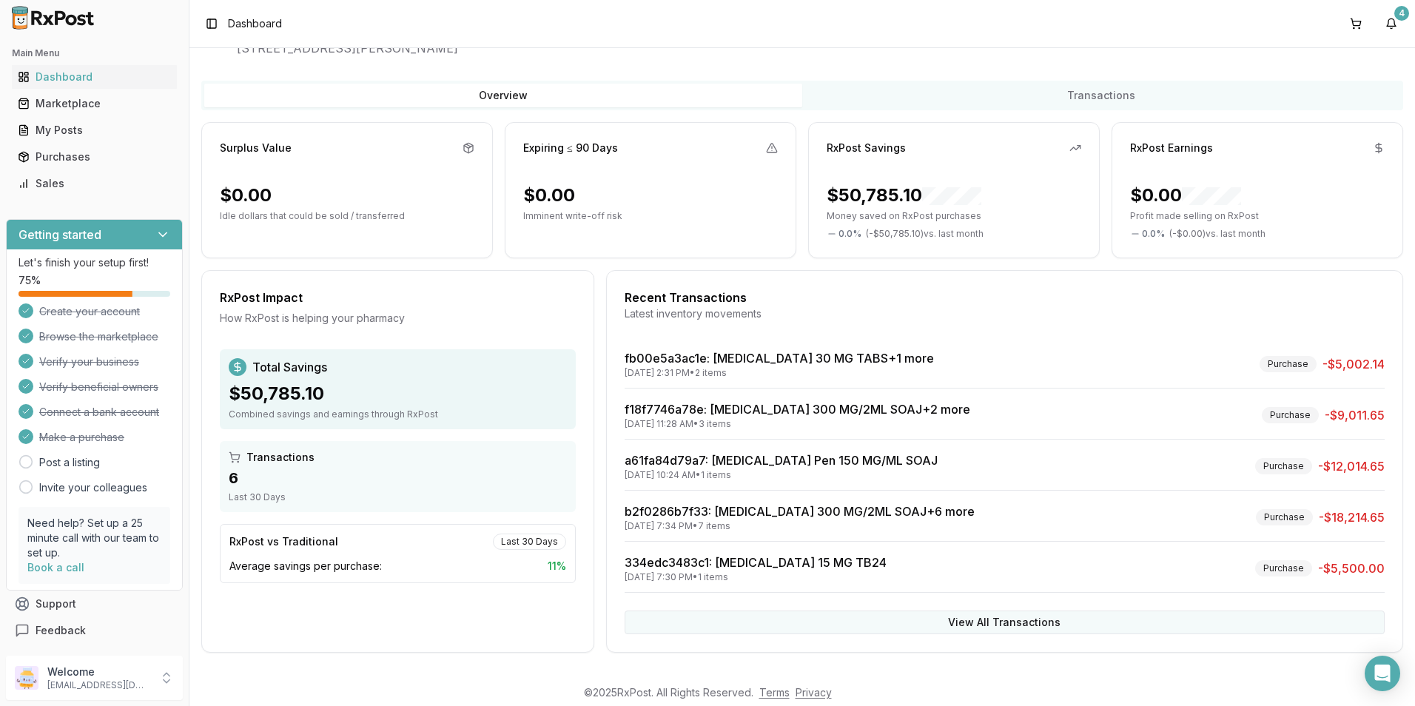
click at [1031, 614] on button "View All Transactions" at bounding box center [1005, 623] width 760 height 24
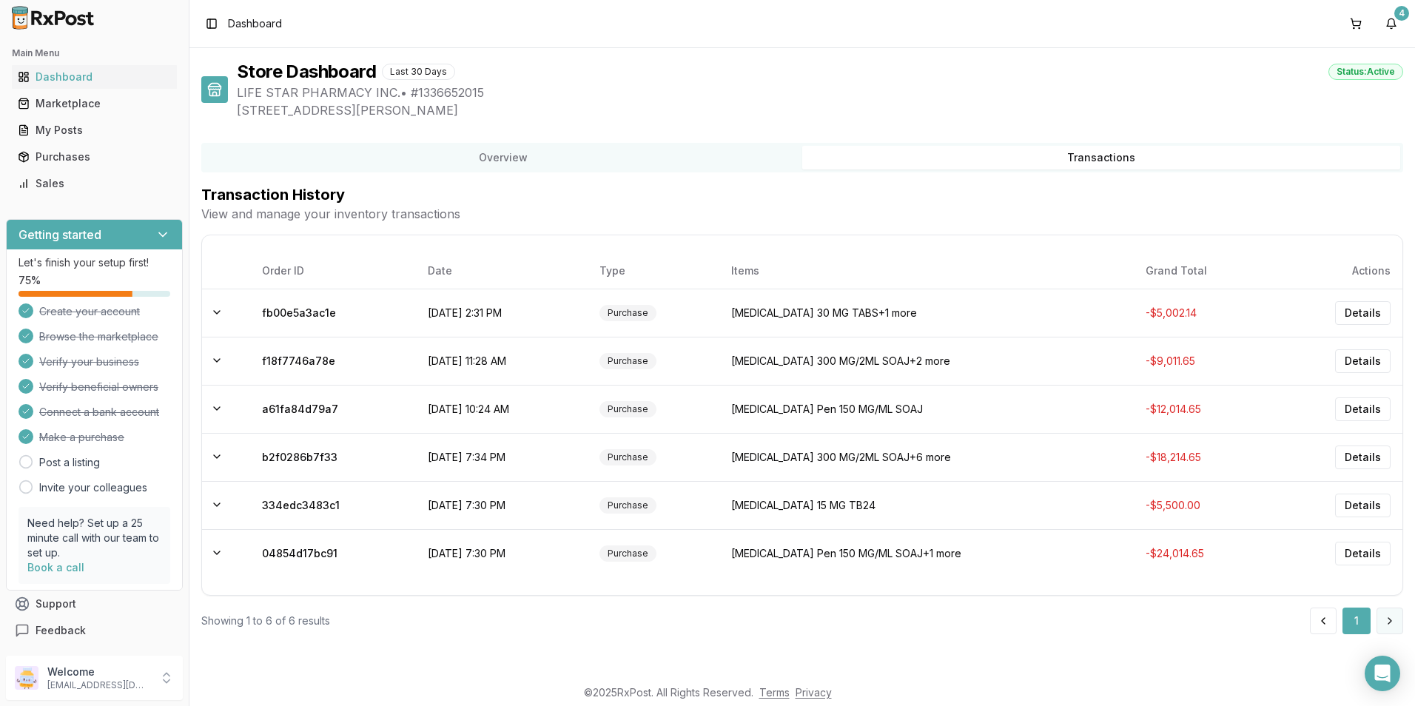
click at [1390, 624] on button at bounding box center [1390, 621] width 27 height 27
click at [68, 102] on div "Marketplace" at bounding box center [94, 103] width 153 height 15
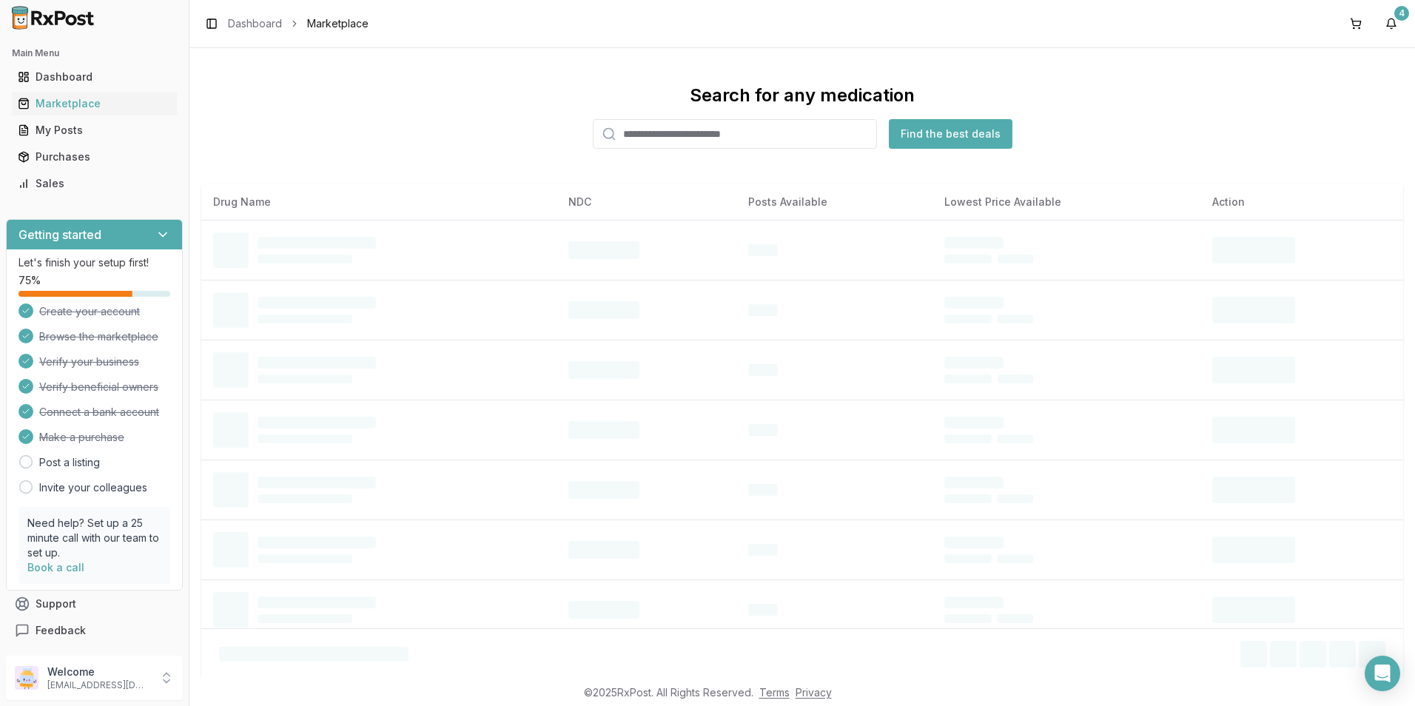
click at [742, 132] on input "search" at bounding box center [735, 134] width 284 height 30
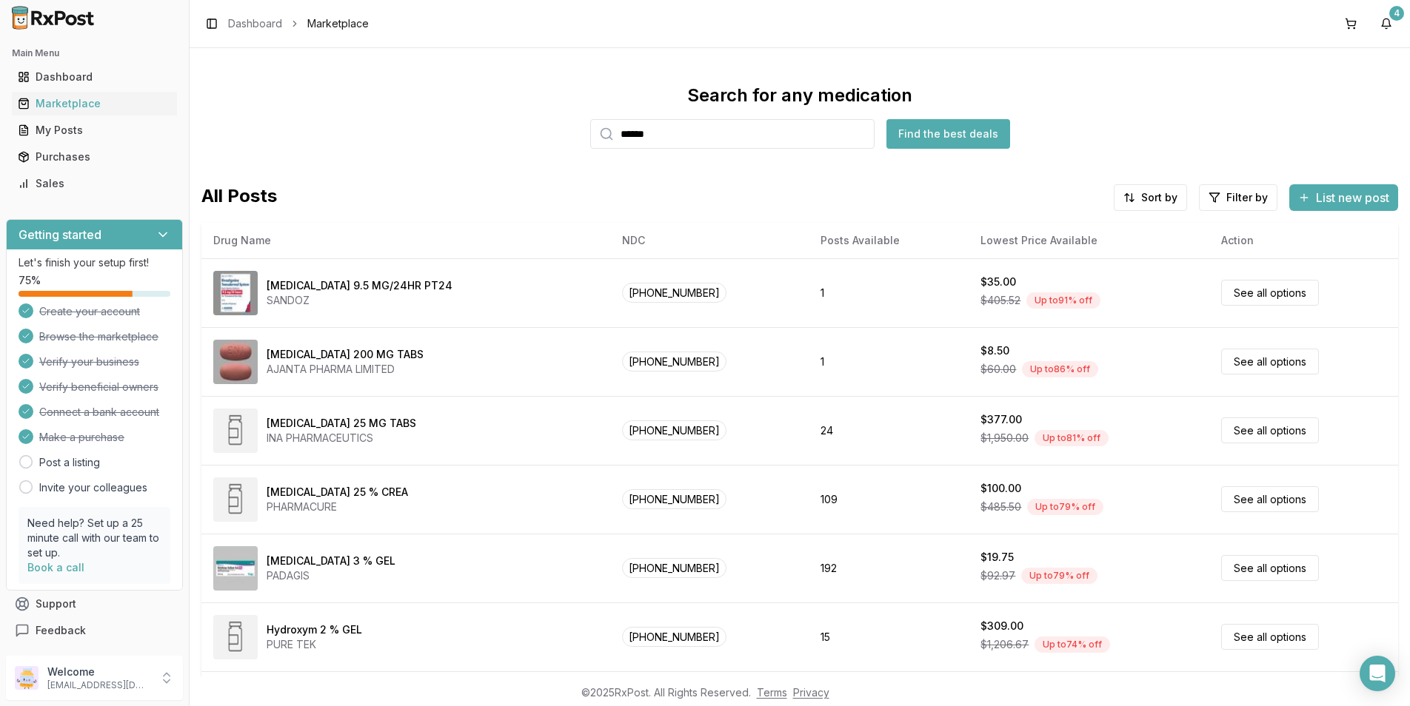
type input "******"
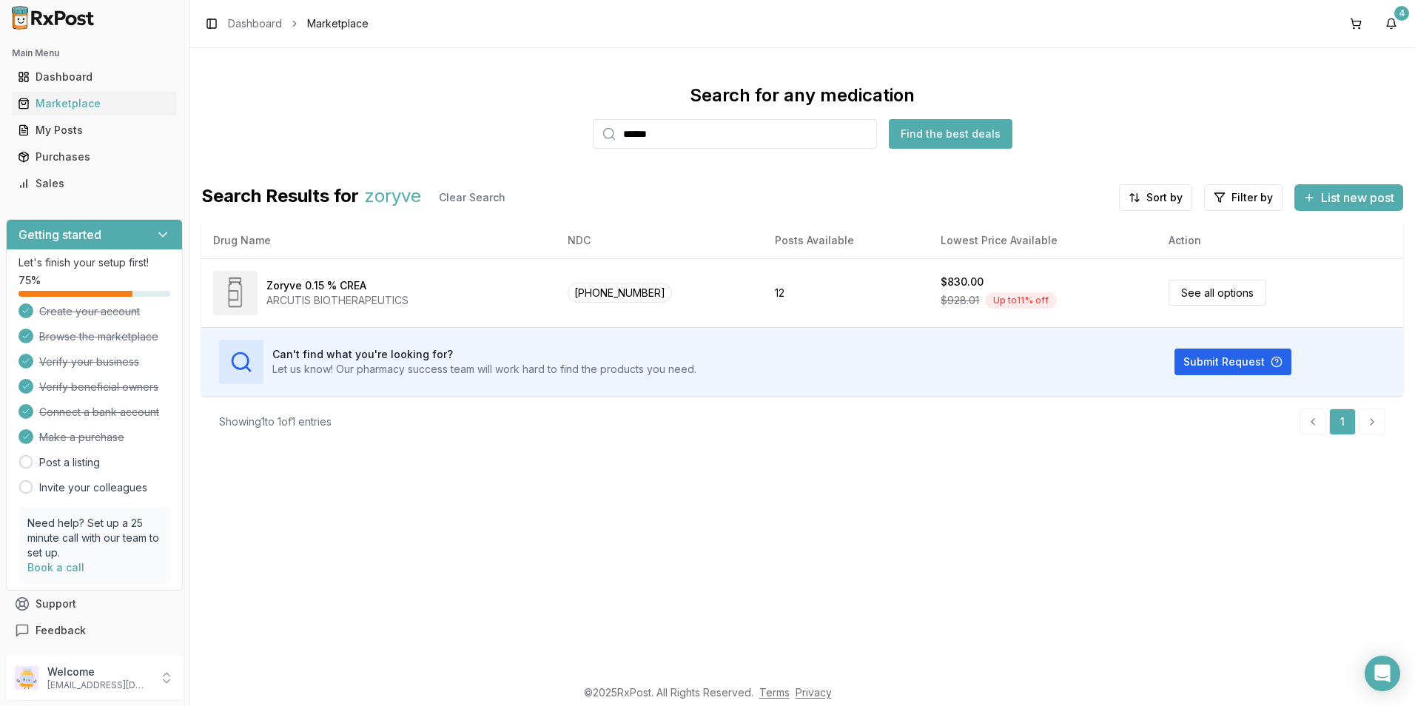
click at [860, 133] on input "******" at bounding box center [735, 134] width 284 height 30
click at [637, 132] on input "search" at bounding box center [735, 134] width 284 height 30
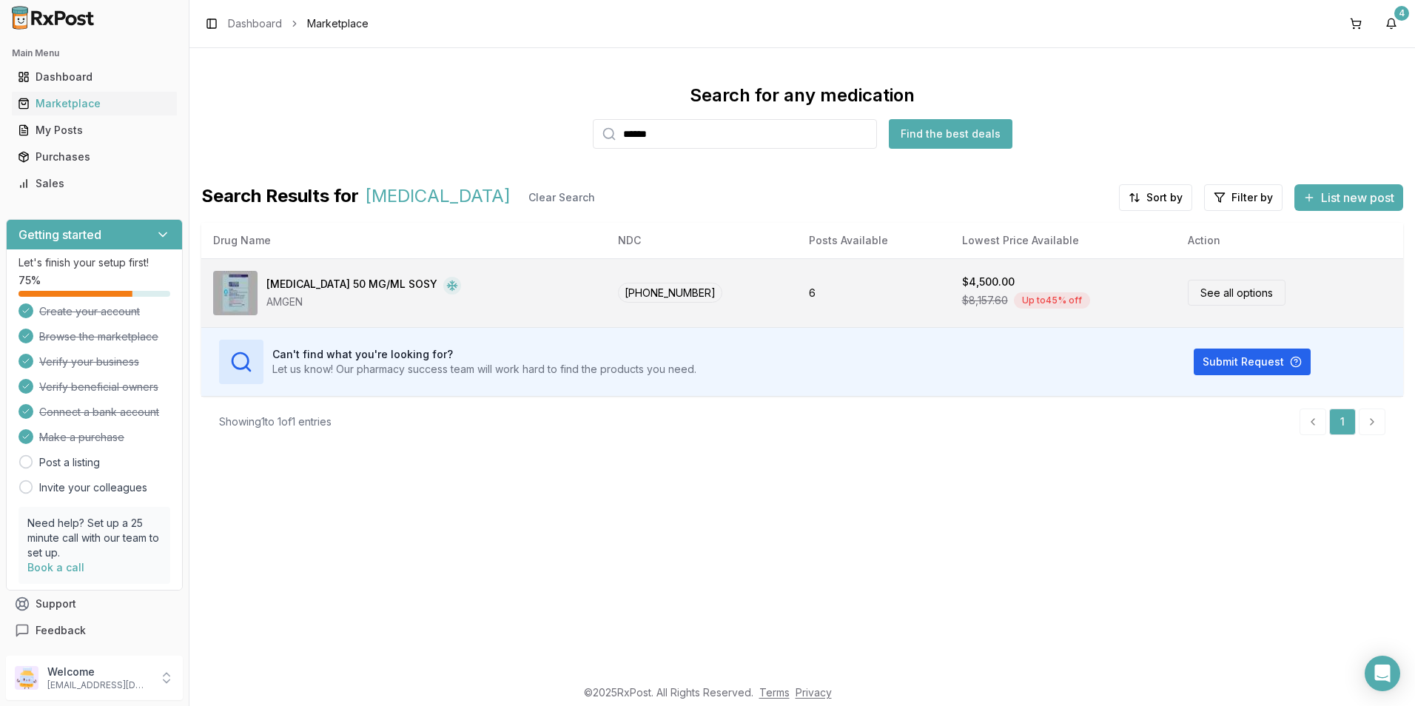
type input "******"
click at [319, 286] on div "Enbrel 50 MG/ML SOSY" at bounding box center [352, 286] width 171 height 18
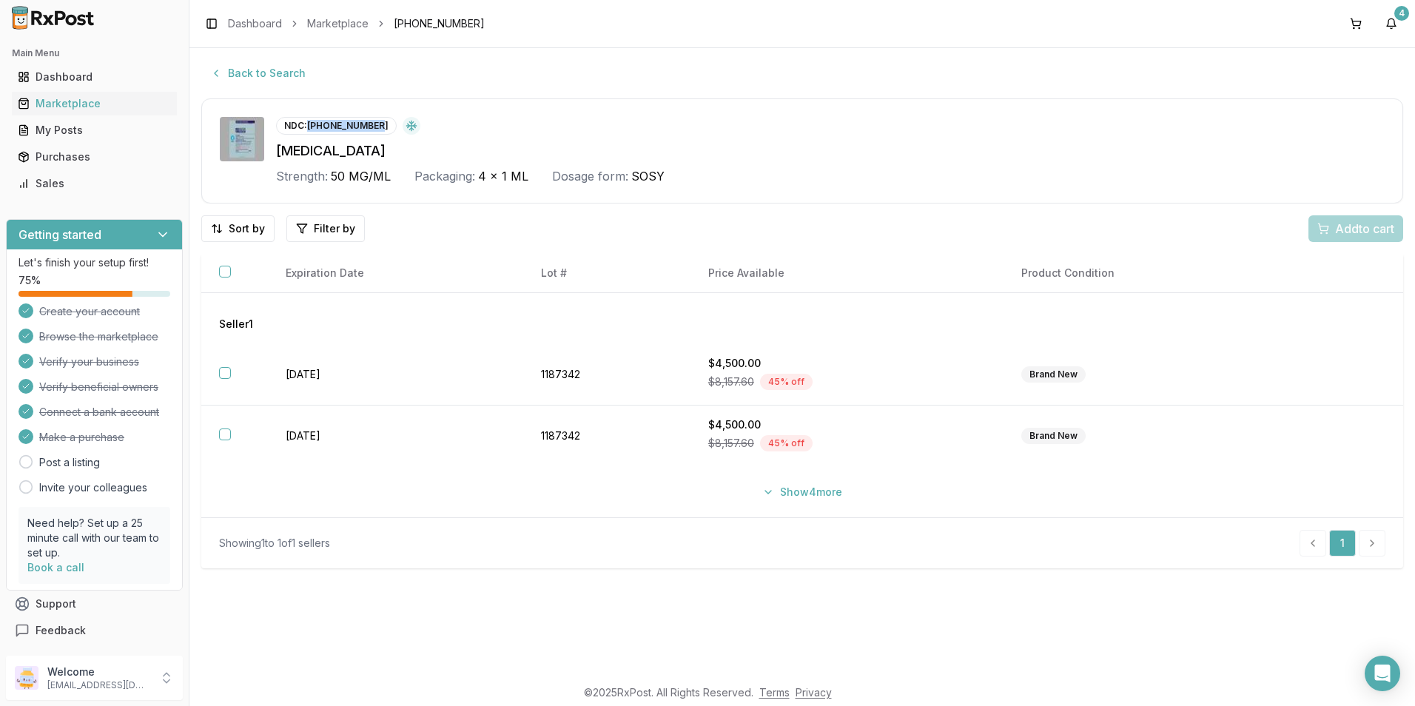
drag, startPoint x: 309, startPoint y: 122, endPoint x: 376, endPoint y: 125, distance: 66.7
click at [376, 125] on div "NDC: 58406-0021-04" at bounding box center [336, 126] width 121 height 18
drag, startPoint x: 376, startPoint y: 125, endPoint x: 368, endPoint y: 124, distance: 8.3
copy div "58406-0021-04"
click at [269, 75] on button "Back to Search" at bounding box center [257, 73] width 113 height 27
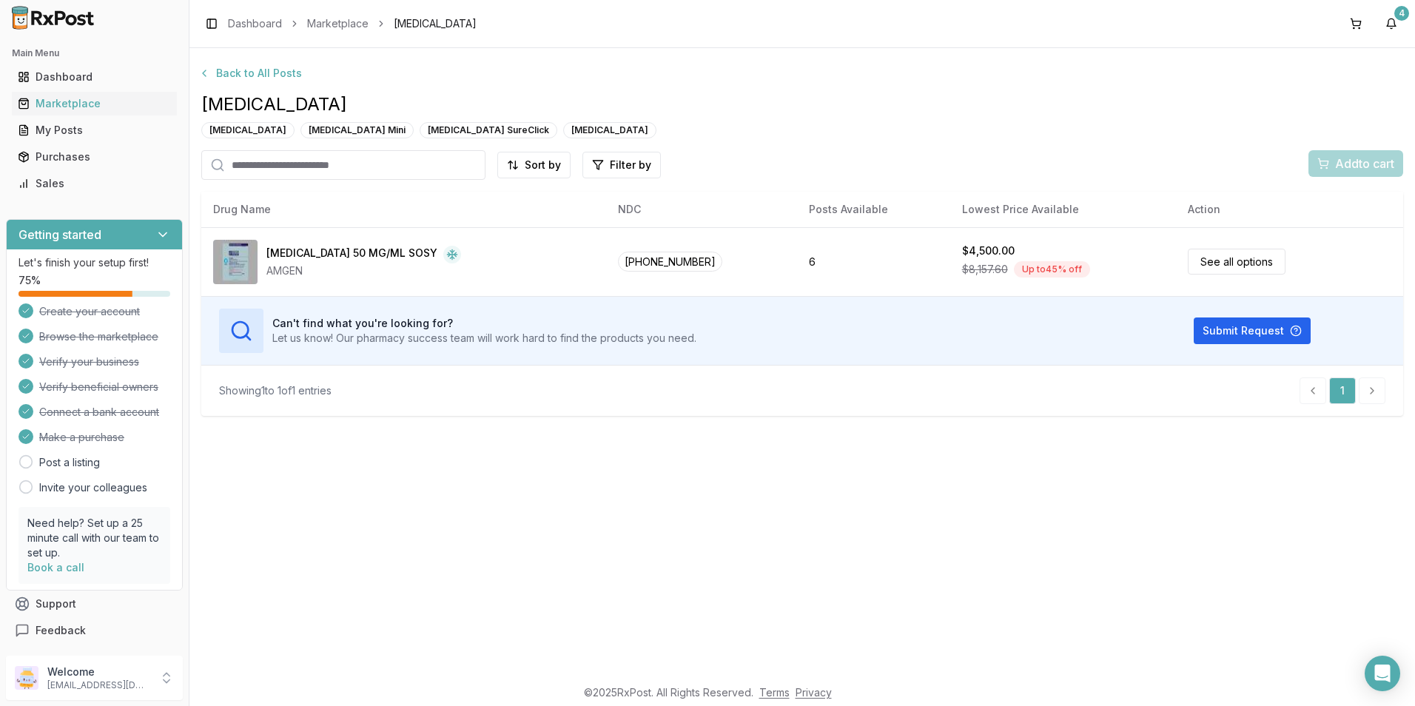
click at [329, 159] on input "search" at bounding box center [343, 165] width 284 height 30
type input "****"
